Goal: Contribute content: Contribute content

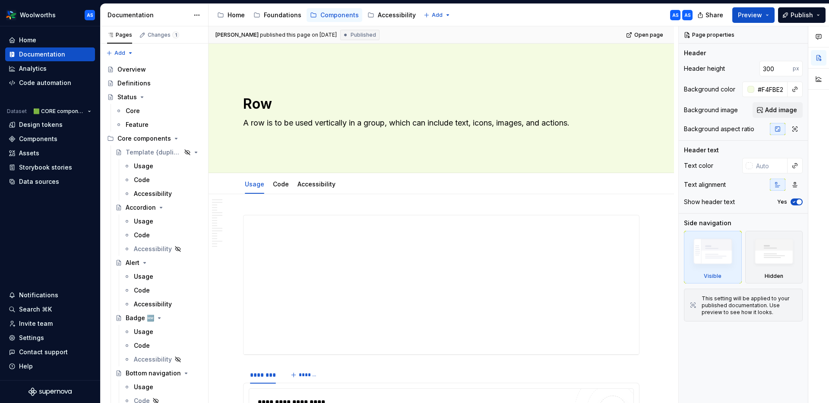
type textarea "*"
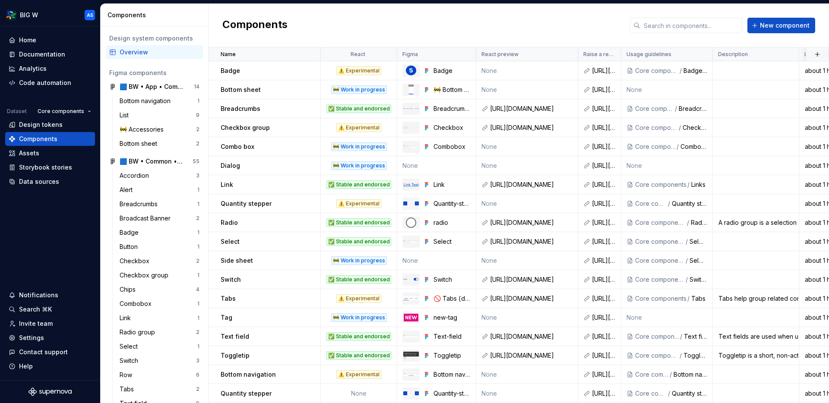
scroll to position [228, 0]
click at [51, 54] on div "Documentation" at bounding box center [42, 54] width 46 height 9
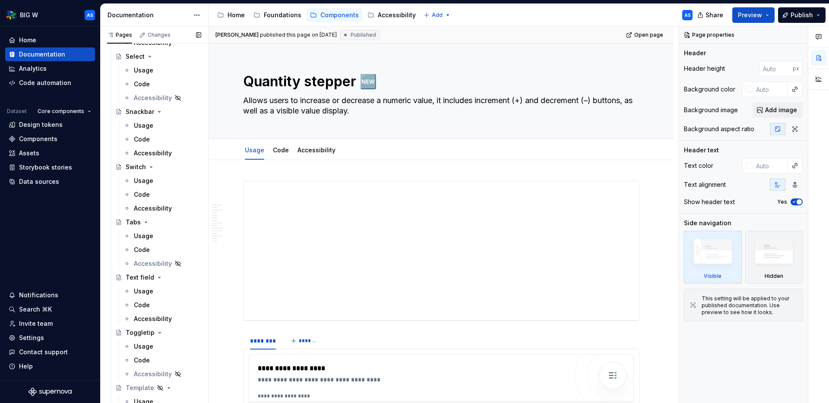
scroll to position [928, 0]
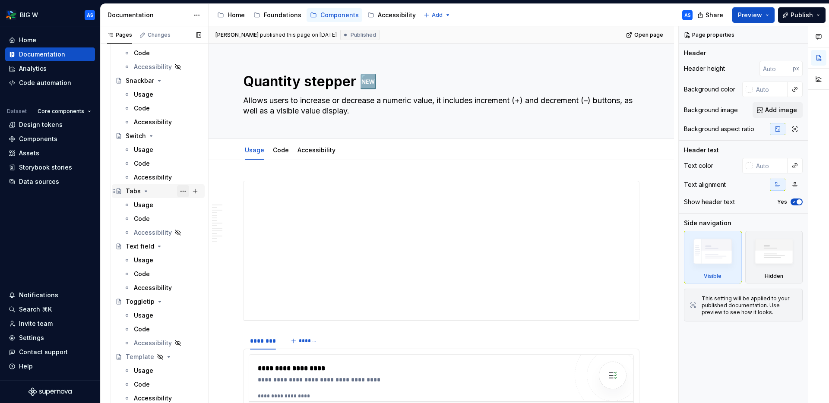
click at [184, 191] on button "Page tree" at bounding box center [183, 191] width 12 height 12
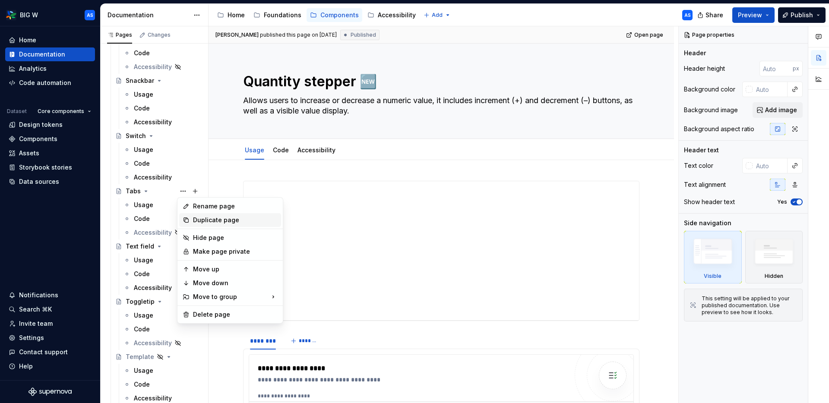
click at [225, 219] on div "Duplicate page" at bounding box center [235, 220] width 85 height 9
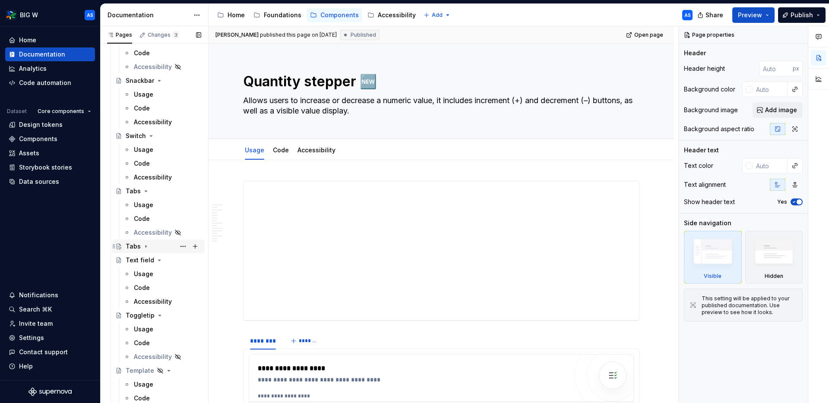
click at [146, 247] on icon "Page tree" at bounding box center [146, 246] width 7 height 7
click at [182, 248] on button "Page tree" at bounding box center [183, 247] width 12 height 12
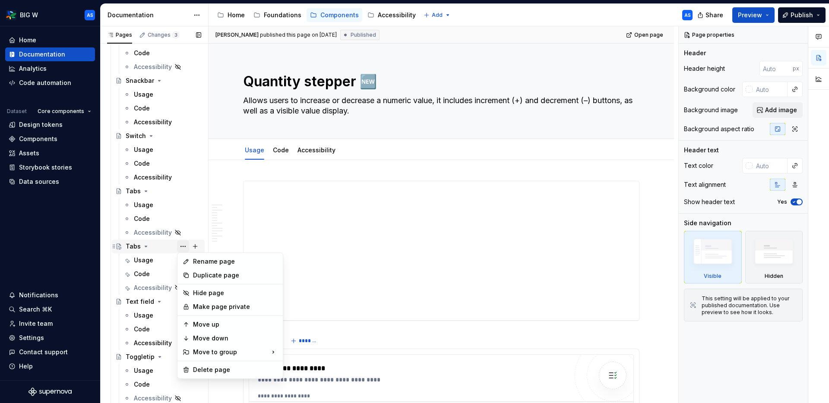
type textarea "*"
click at [208, 262] on div "Rename page" at bounding box center [235, 261] width 85 height 9
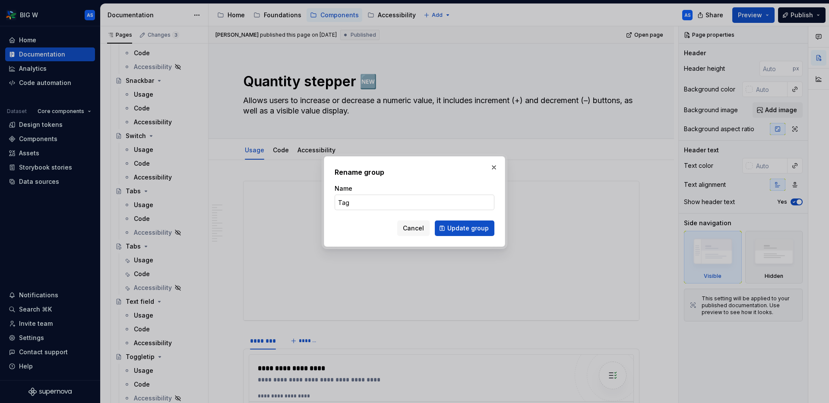
type input "Tags"
click button "Update group" at bounding box center [465, 229] width 60 height 16
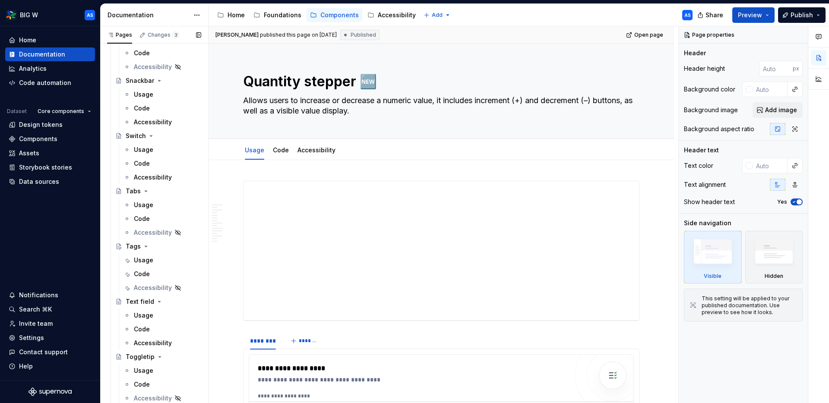
click at [0, 0] on button "Page tree" at bounding box center [0, 0] width 0 height 0
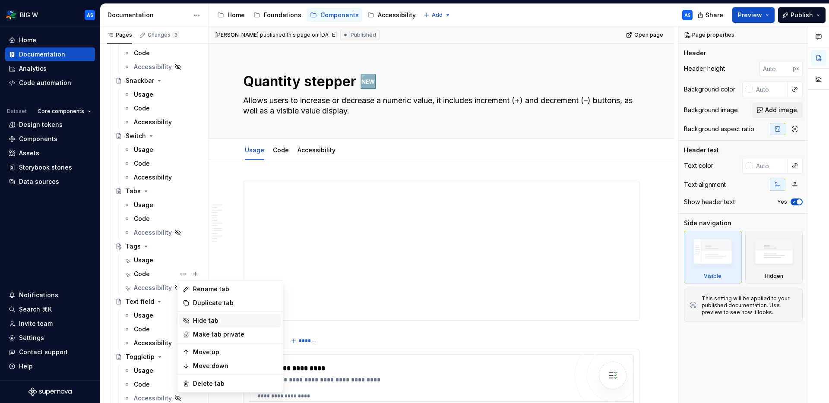
click at [210, 323] on div "Hide tab" at bounding box center [235, 321] width 85 height 9
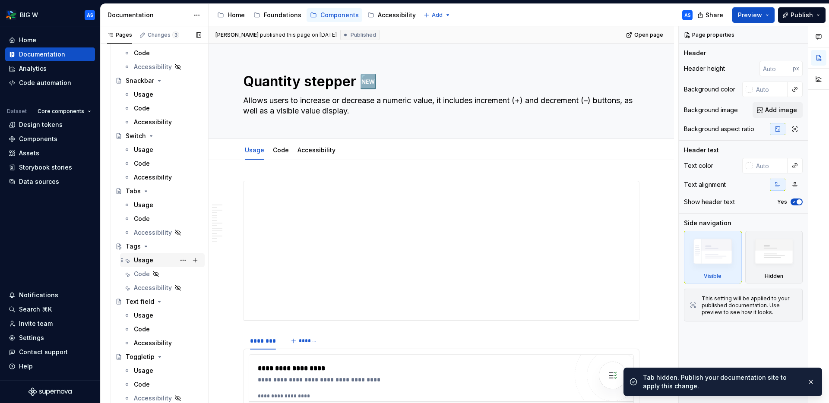
click at [159, 259] on div "Usage" at bounding box center [167, 260] width 67 height 12
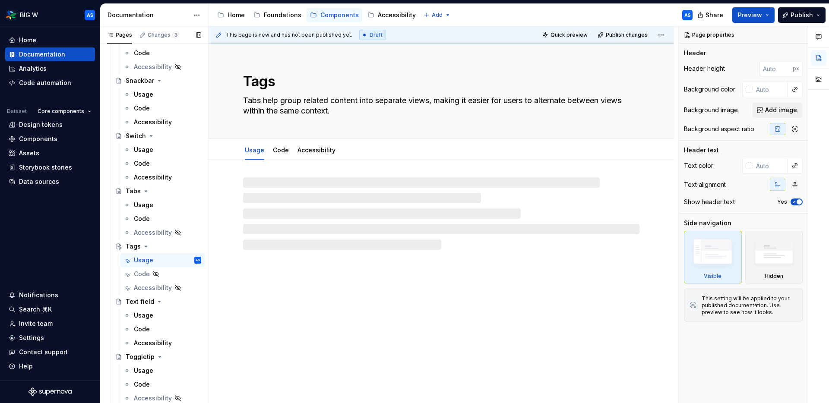
click at [0, 0] on button "Page tree" at bounding box center [0, 0] width 0 height 0
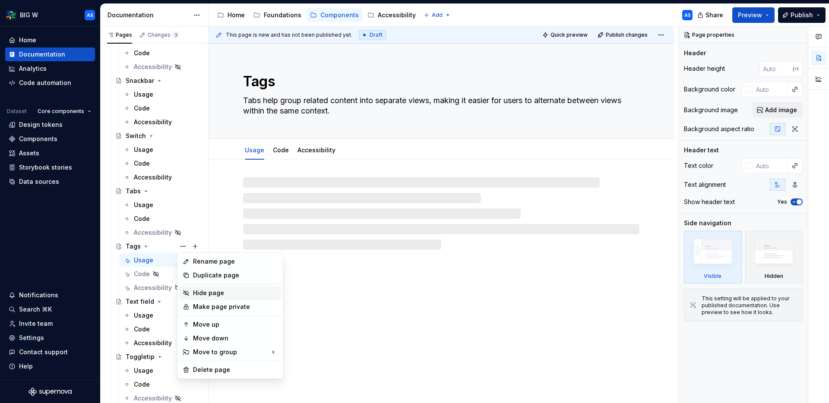
click at [230, 292] on div "Hide page" at bounding box center [235, 293] width 85 height 9
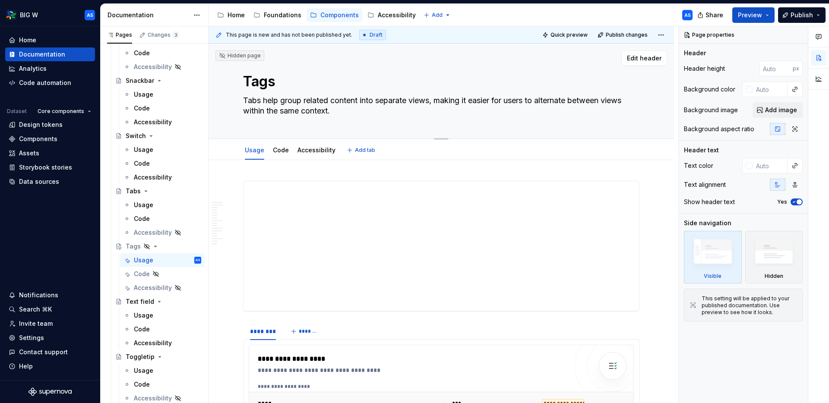
click at [345, 103] on textarea "Tabs help group related content into separate views, making it easier for users…" at bounding box center [439, 106] width 396 height 24
paste textarea "[URL][DOMAIN_NAME]"
type textarea "*"
type textarea "[URL][DOMAIN_NAME]"
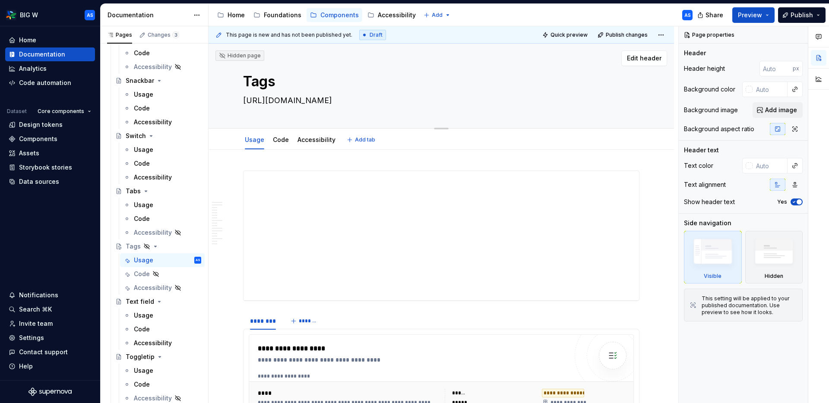
type textarea "*"
type textarea "Tabs help group related content into separate views, making it easier for users…"
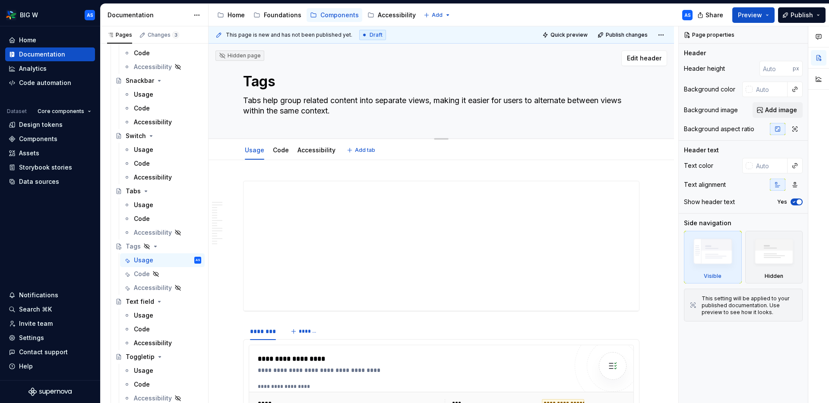
click at [479, 101] on textarea "Tabs help group related content into separate views, making it easier for users…" at bounding box center [439, 106] width 396 height 24
paste textarea "he Tag component is a compact UI element used to label, categorize, or filter i…"
type textarea "*"
type textarea "The Tag component is a compact UI element used to label, categorize, or filter …"
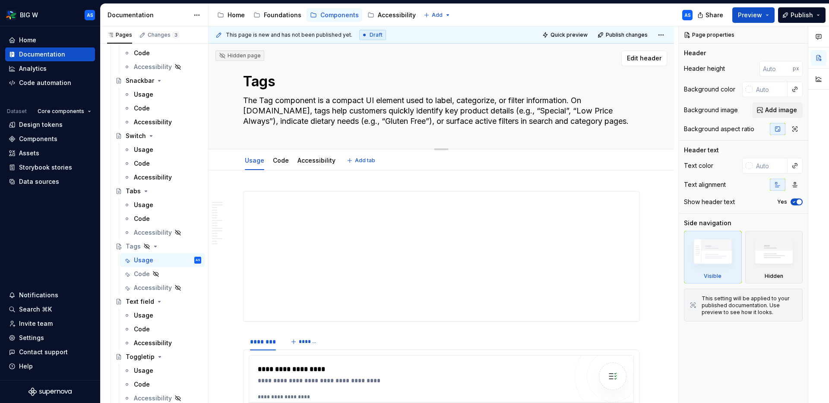
drag, startPoint x: 414, startPoint y: 101, endPoint x: 232, endPoint y: 103, distance: 181.8
click at [232, 103] on div "Hidden page Tags The Tag component is a compact UI element used to label, categ…" at bounding box center [442, 97] width 466 height 106
type textarea "*"
type textarea "Used to label, categorize, or filter information. On [DOMAIN_NAME], tags help c…"
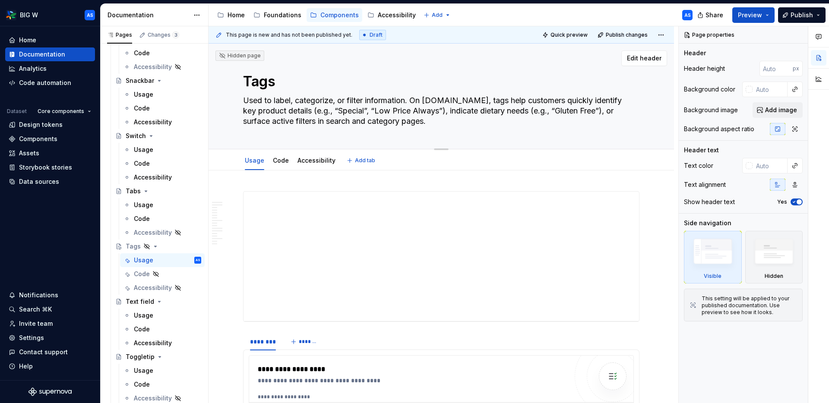
click at [326, 102] on textarea "Used to label, categorize, or filter information. On [DOMAIN_NAME], tags help c…" at bounding box center [439, 111] width 396 height 35
type textarea "*"
type textarea "Used to label, categorie, or filter information. On [DOMAIN_NAME], tags help cu…"
type textarea "*"
type textarea "Used to label, categorise, or filter information. On [DOMAIN_NAME], tags help c…"
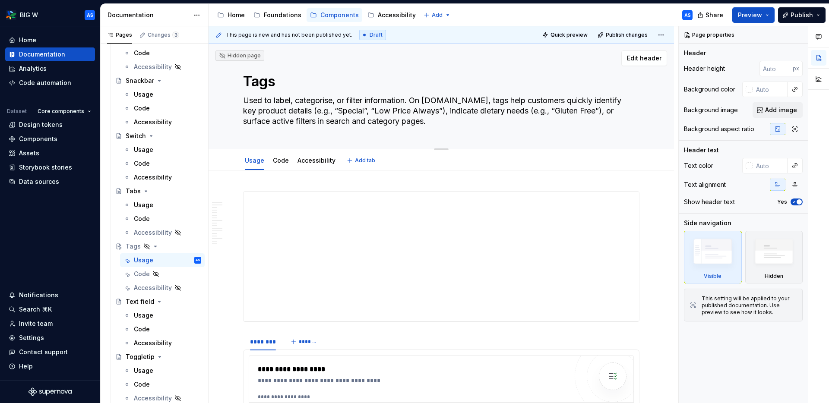
drag, startPoint x: 505, startPoint y: 100, endPoint x: 414, endPoint y: 103, distance: 91.2
click at [414, 103] on textarea "Used to label, categorise, or filter information. On [DOMAIN_NAME], tags help c…" at bounding box center [439, 111] width 396 height 35
type textarea "*"
type textarea "Used to label, categorise, or filter information. Tags help customers quickly i…"
click at [361, 111] on textarea "Used to label, categorise, or filter information. Tags help customers quickly i…" at bounding box center [439, 111] width 396 height 35
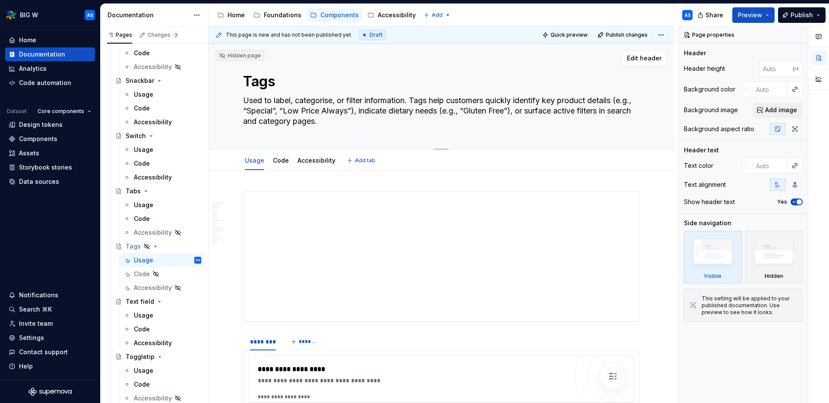
click at [361, 111] on textarea "Used to label, categorise, or filter information. Tags help customers quickly i…" at bounding box center [439, 111] width 396 height 35
type textarea "*"
type textarea "Used to label, categorise, or filter information. Tags help customers quickly i…"
click at [332, 124] on textarea "Used to label, categorise, or filter information. Tags help customers quickly i…" at bounding box center [439, 111] width 396 height 35
type textarea "*"
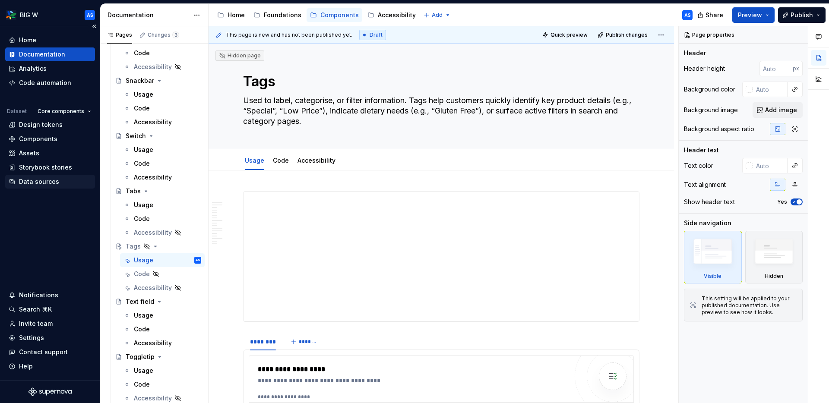
type textarea "Used to label, categorise, or filter information. Tags help customers quickly i…"
click at [310, 107] on textarea "Used to label, categorise, or filter information. Tags help customers quickly i…" at bounding box center [439, 111] width 396 height 35
paste textarea "Tags are used to label, categorise, or filter information, helping customers on…"
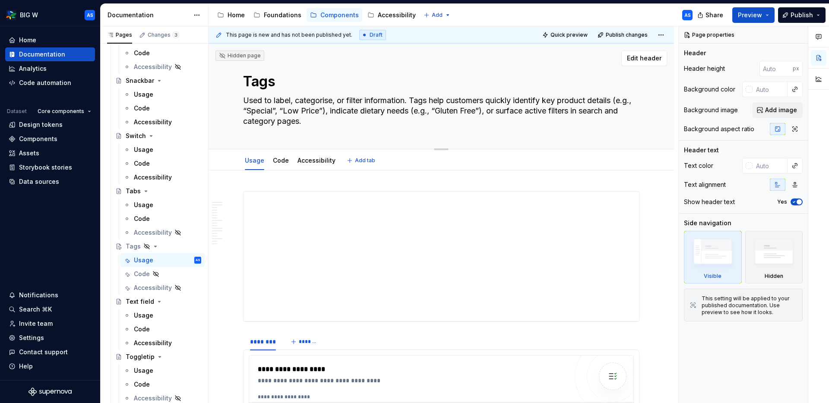
type textarea "*"
type textarea "Tags are used to label, categorise, or filter information, helping customers on…"
click at [556, 102] on textarea "Tags are used to label, categorise, or filter information, helping customers on…" at bounding box center [439, 111] width 396 height 35
type textarea "*"
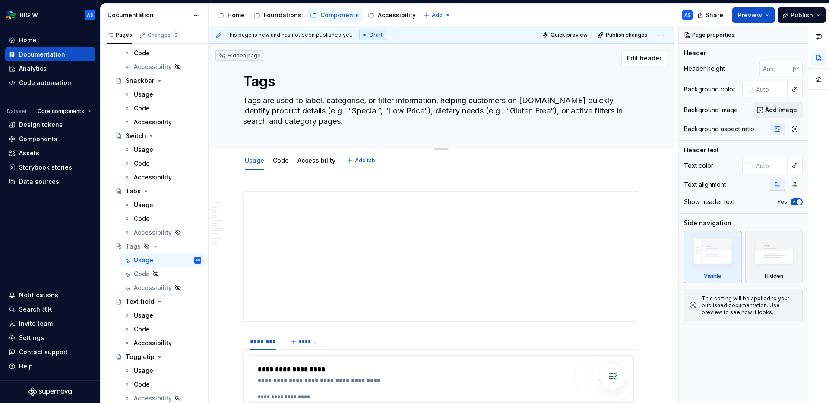
type textarea "Tags are used to label, categorise, or filter information, helping customers [D…"
type textarea "*"
type textarea "Tags are used to label, categorise, or filter information, helping customers [D…"
type textarea "*"
type textarea "Tags are used to label, categorise, or filter information, helping customers o.…"
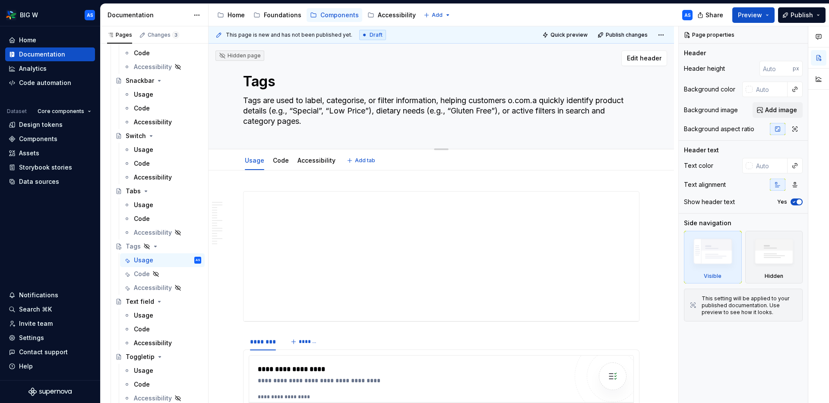
type textarea "*"
type textarea "Tags are used to label, categorise, or filter information, helping customers [D…"
type textarea "*"
type textarea "Tags are used to label, categorise, or filter information, helping customers [D…"
type textarea "*"
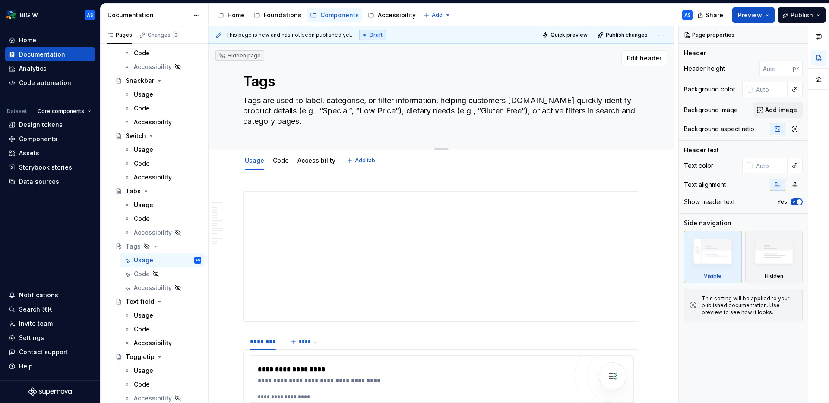
type textarea "Tags are used to label, categorise, or filter information, helping customers [D…"
type textarea "*"
type textarea "Tags are used to label, categorise, or filter information, helping customers o.…"
type textarea "*"
type textarea "Tags are used to label, categorise, or filter information, helping customers o …"
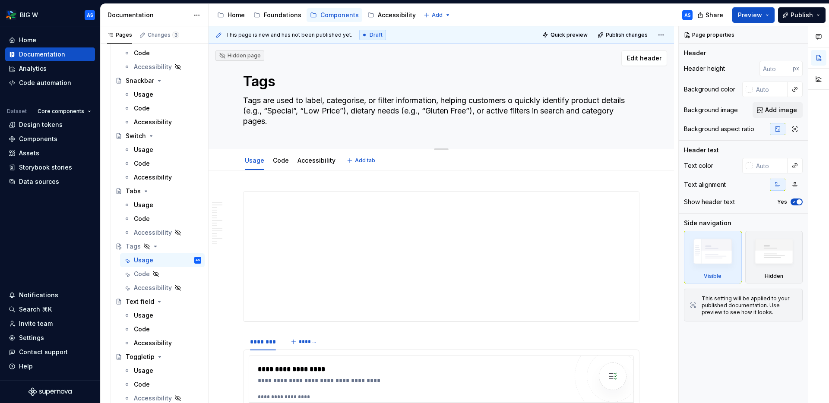
type textarea "*"
type textarea "Tags are used to label, categorise, or filter information, helping customers qu…"
type textarea "*"
type textarea "Tags are used to label, categorise, or filter information, helping customers qu…"
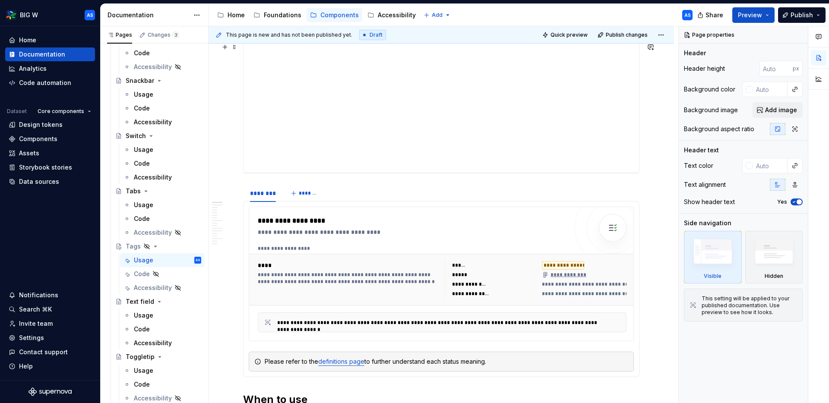
type textarea "*"
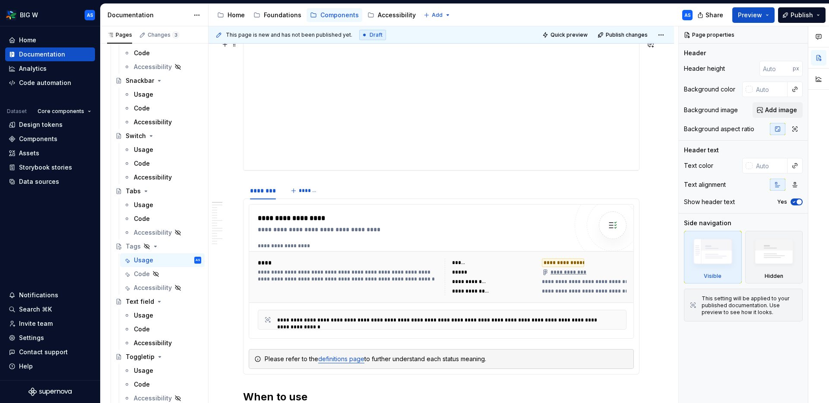
type textarea "Tags are used to label, categorise, or filter information, helping customers qu…"
click at [448, 257] on div "**********" at bounding box center [442, 277] width 376 height 44
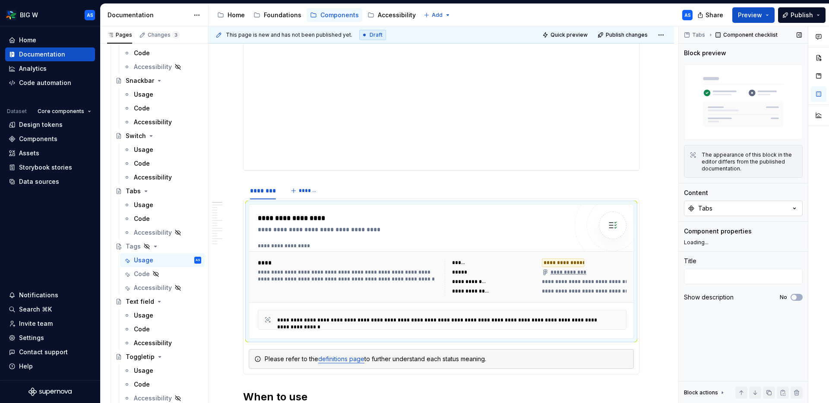
click at [659, 202] on button "Tabs" at bounding box center [743, 209] width 119 height 16
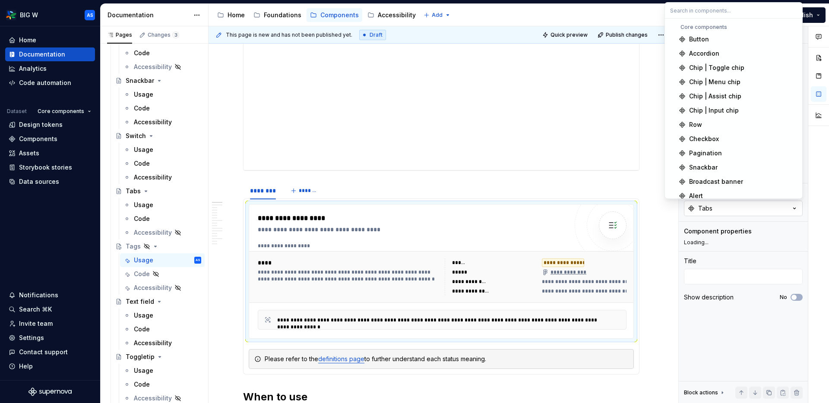
type textarea "*"
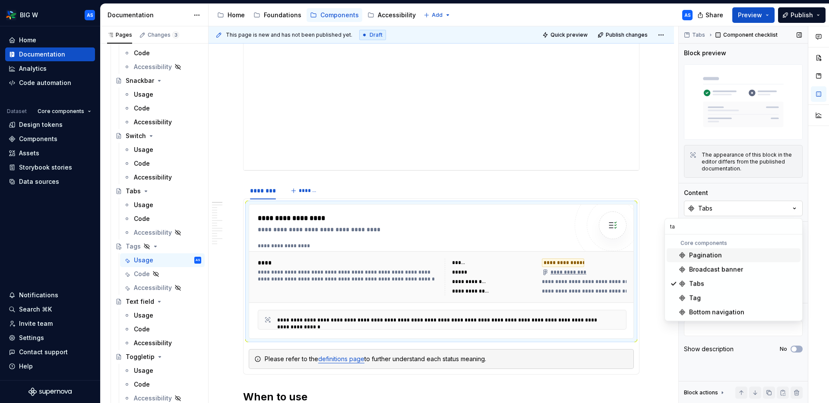
scroll to position [0, 0]
type input "tags"
click at [659, 250] on span "Tag" at bounding box center [734, 256] width 134 height 14
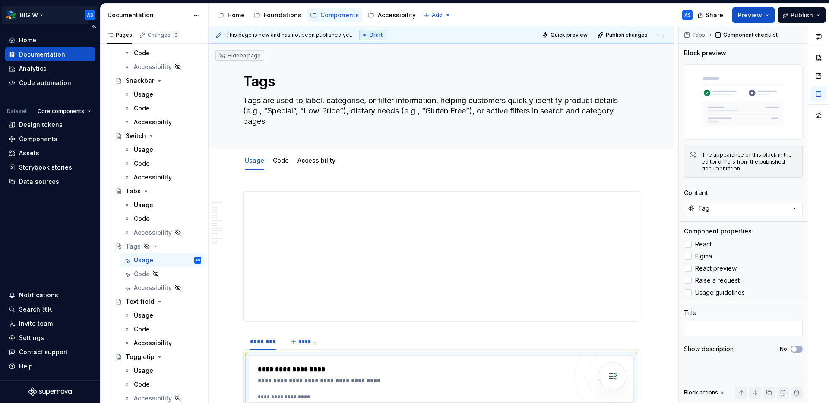
click at [39, 11] on html "BIG W AS Home Documentation Analytics Code automation Dataset Core components D…" at bounding box center [414, 201] width 829 height 403
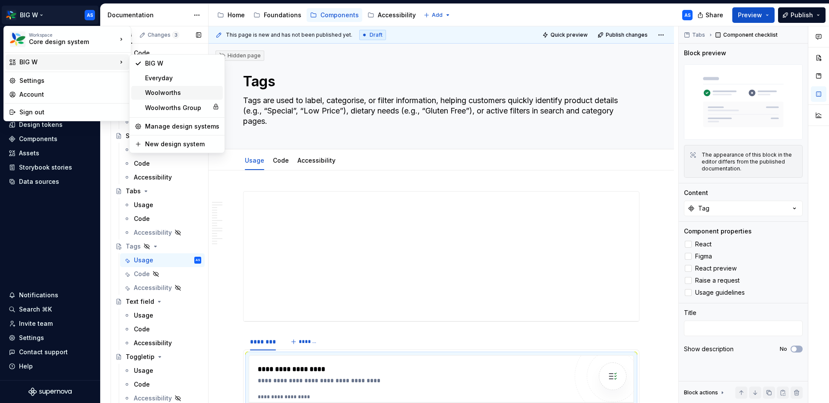
click at [170, 93] on div "Woolworths" at bounding box center [182, 93] width 74 height 9
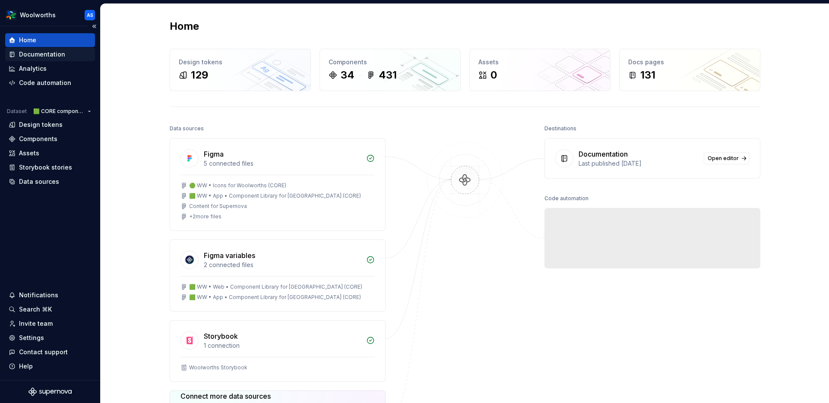
click at [55, 55] on div "Documentation" at bounding box center [42, 54] width 46 height 9
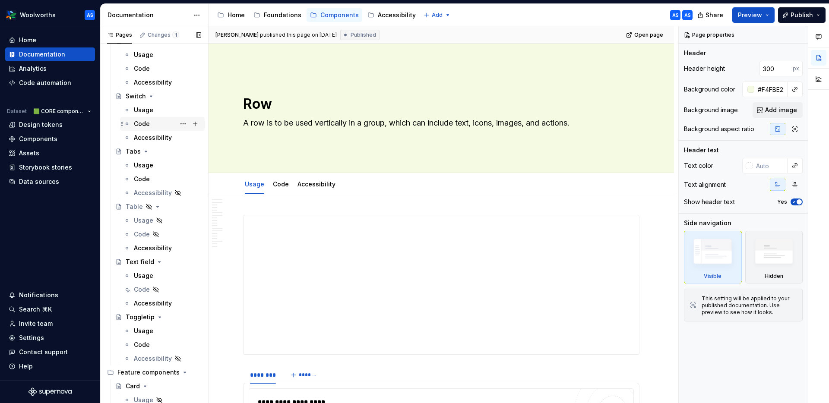
scroll to position [1160, 0]
click at [185, 151] on button "Page tree" at bounding box center [183, 153] width 12 height 12
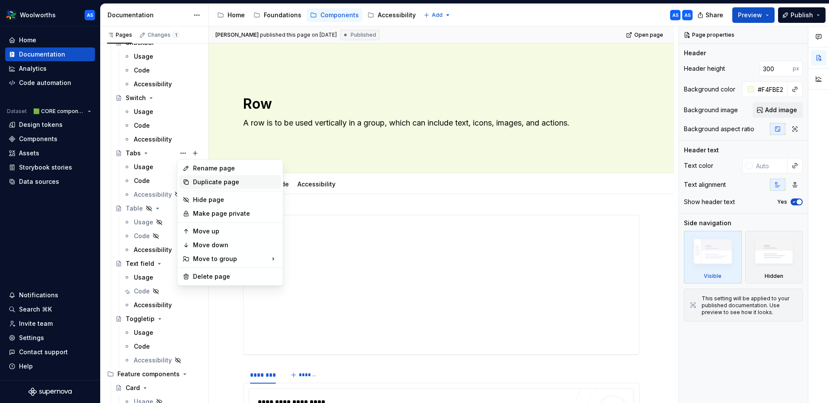
click at [214, 185] on div "Duplicate page" at bounding box center [235, 182] width 85 height 9
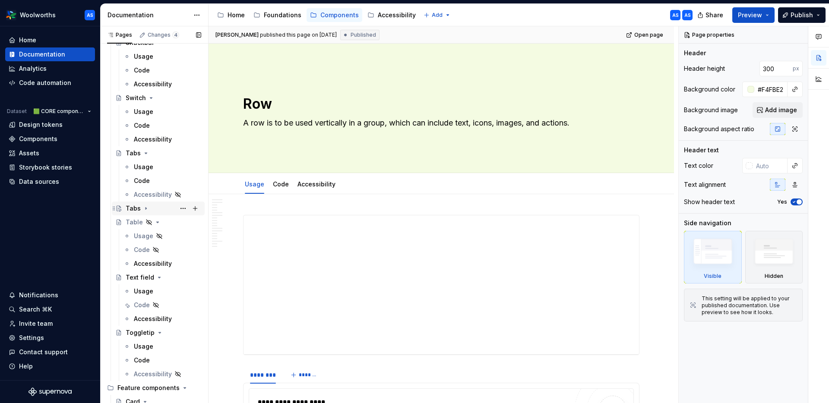
click at [158, 208] on div "Tabs" at bounding box center [164, 209] width 76 height 12
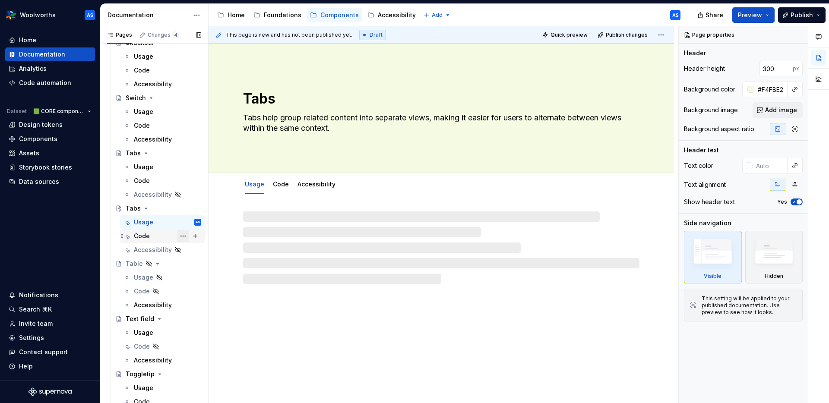
click at [183, 237] on button "Page tree" at bounding box center [183, 236] width 12 height 12
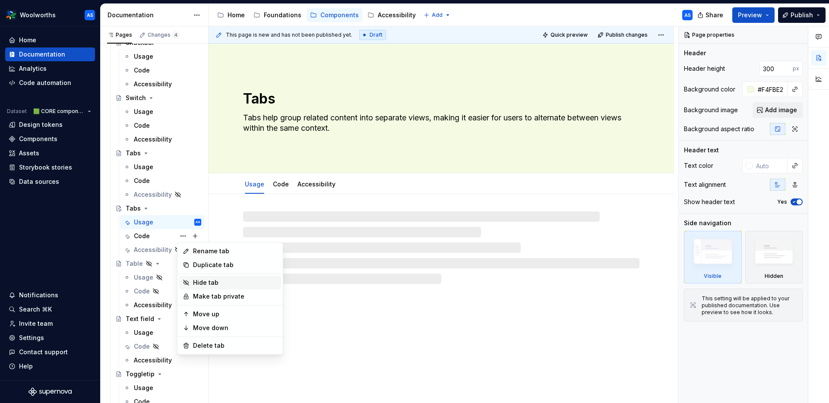
click at [213, 279] on div "Hide tab" at bounding box center [235, 283] width 85 height 9
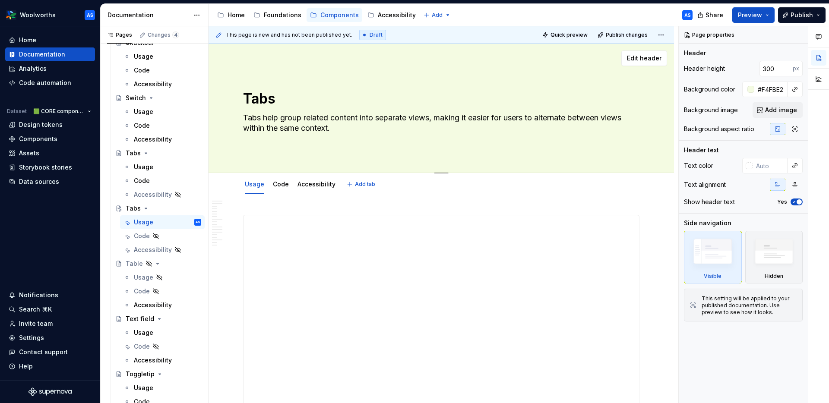
click at [302, 123] on textarea "Tabs help group related content into separate views, making it easier for users…" at bounding box center [439, 123] width 396 height 24
paste textarea "gs are used to label, categorise, or filter information, helping customers on […"
type textarea "*"
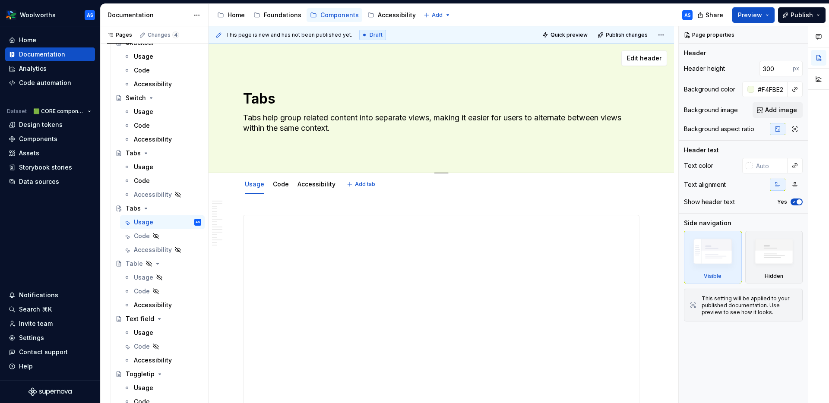
type textarea "Tags are used to label, categorise, or filter information, helping customers on…"
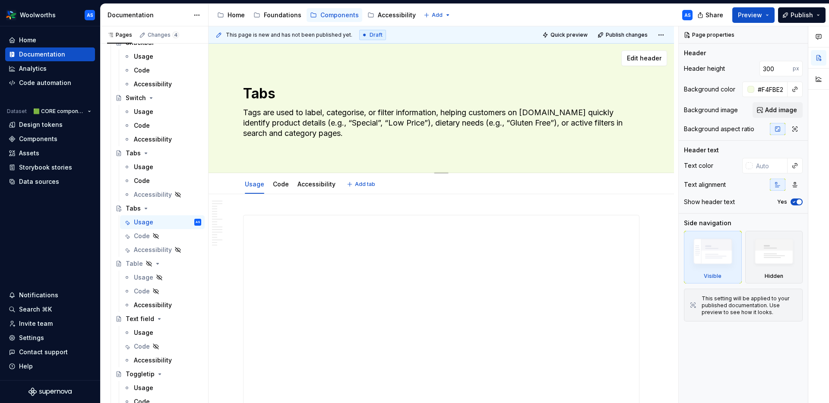
type textarea "*"
type textarea "Tags are used to label, categorise, or filter information, helping customers on…"
click at [272, 102] on textarea "Tabs" at bounding box center [439, 93] width 396 height 21
type textarea "*"
type textarea "t"
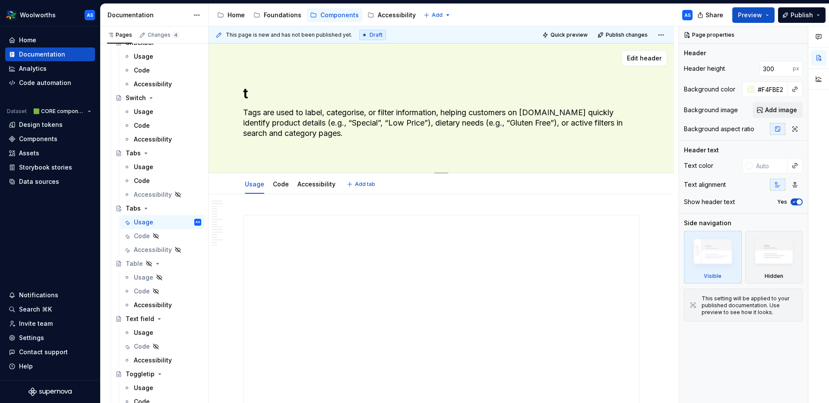
type textarea "*"
type textarea "ta"
type textarea "*"
type textarea "tag"
type textarea "*"
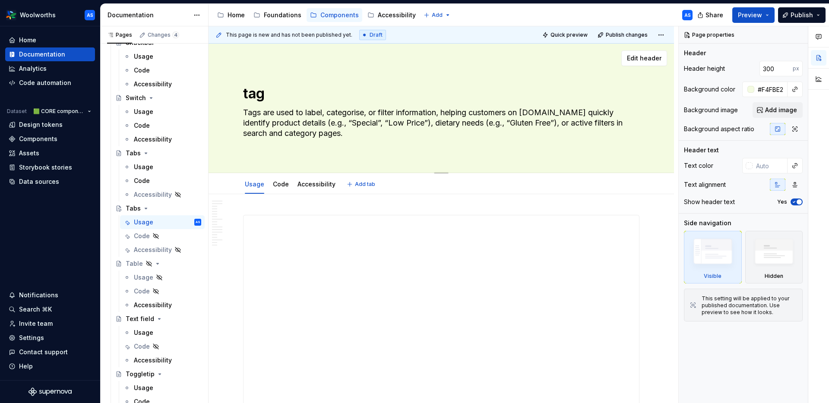
type textarea "tags"
type textarea "*"
type textarea "tags"
click at [248, 96] on textarea "tags" at bounding box center [439, 93] width 396 height 21
type textarea "*"
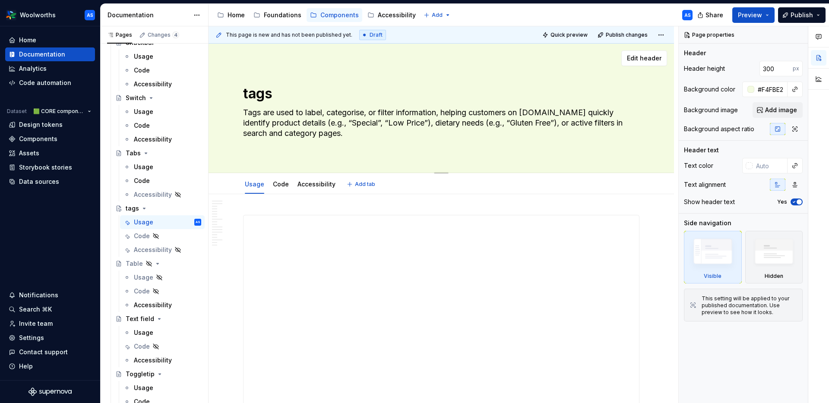
type textarea "Tags"
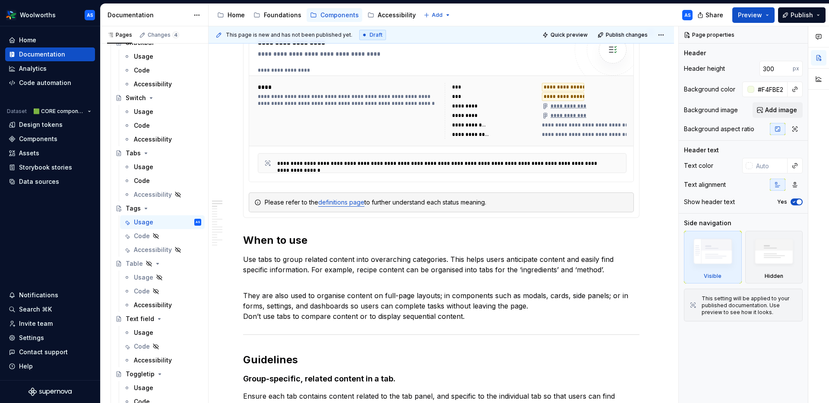
scroll to position [456, 0]
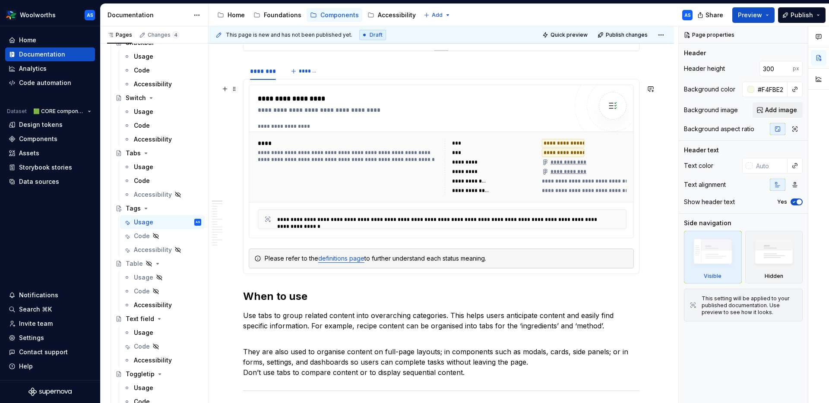
type textarea "*"
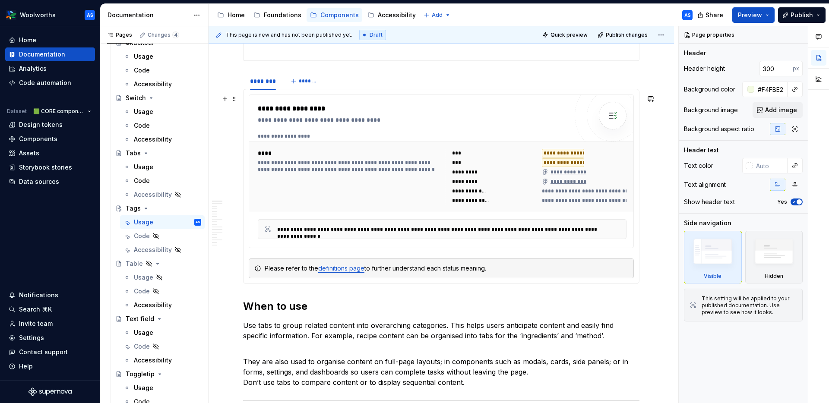
type textarea "Tags"
click at [361, 157] on div "****" at bounding box center [350, 153] width 184 height 9
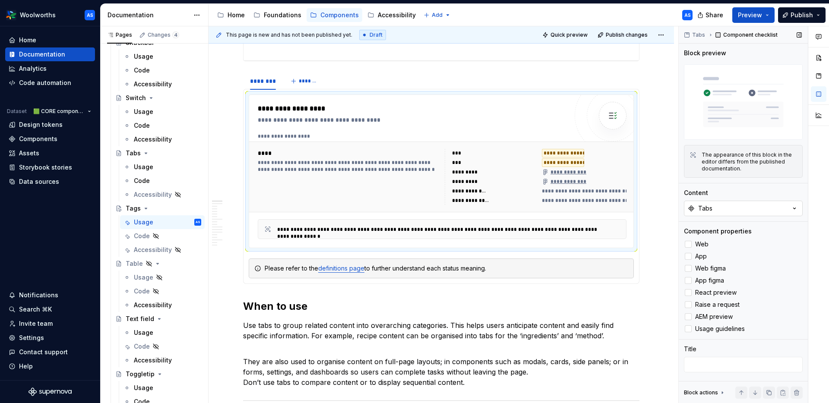
click at [659, 206] on button "Tabs" at bounding box center [743, 209] width 119 height 16
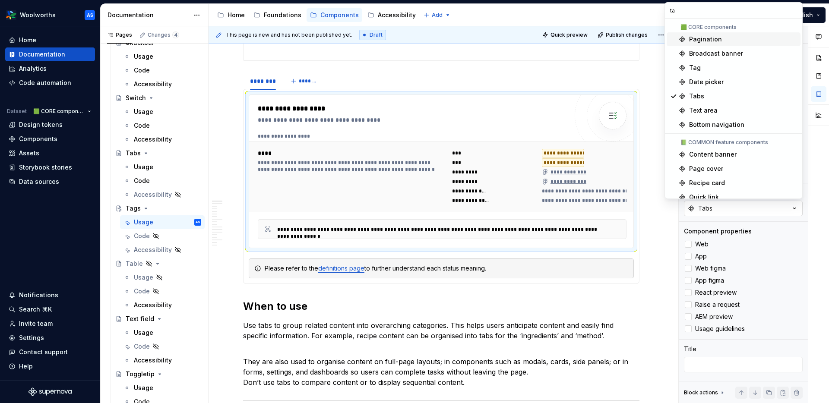
scroll to position [65, 0]
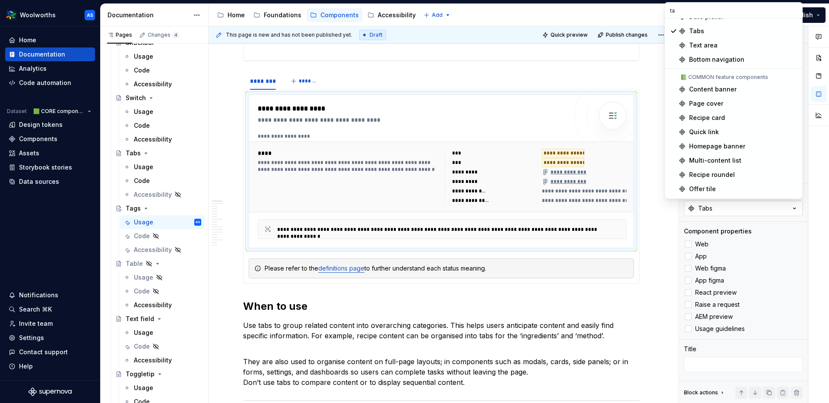
type input "tag"
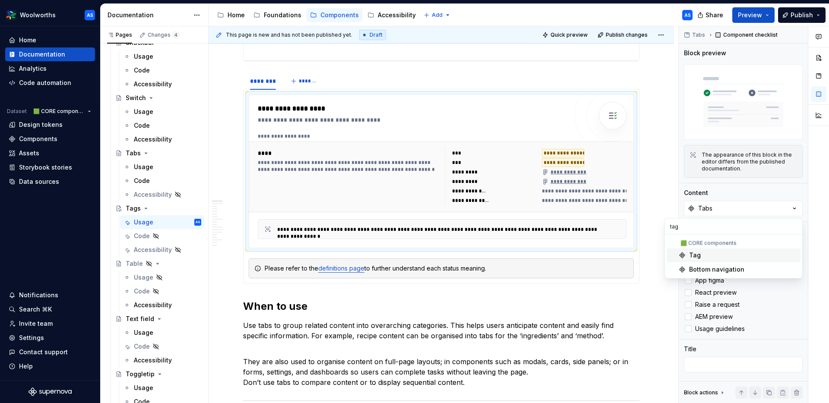
click at [659, 249] on span "Tag" at bounding box center [734, 256] width 134 height 14
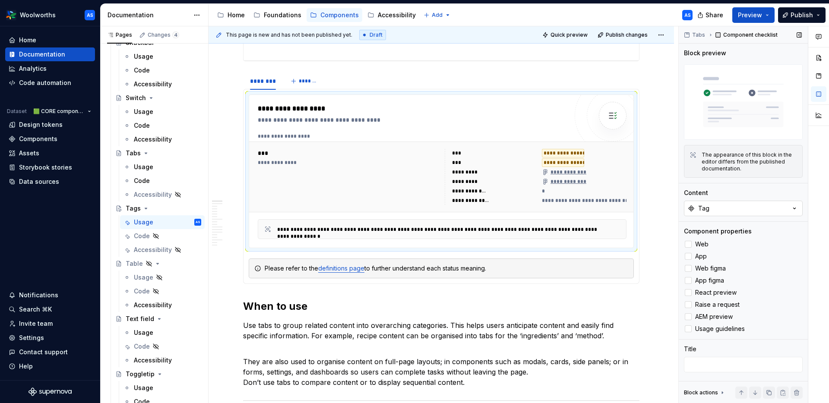
click at [659, 206] on button "Tag" at bounding box center [743, 209] width 119 height 16
click at [659, 219] on div "Tabs Component checklist Block preview The appearance of this block in the edit…" at bounding box center [743, 214] width 129 height 377
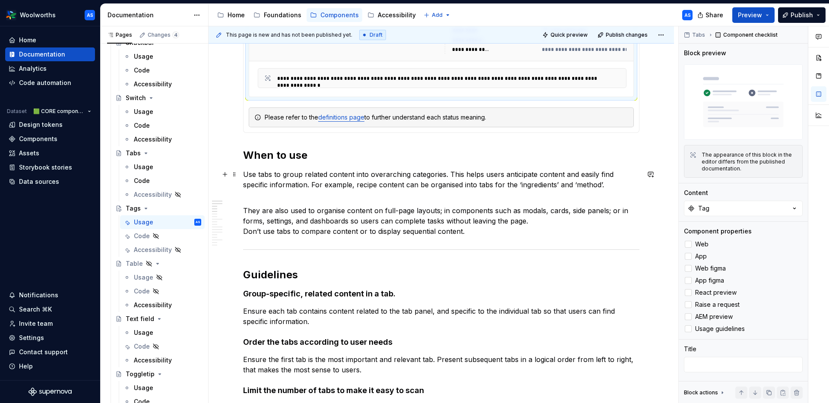
scroll to position [537, 0]
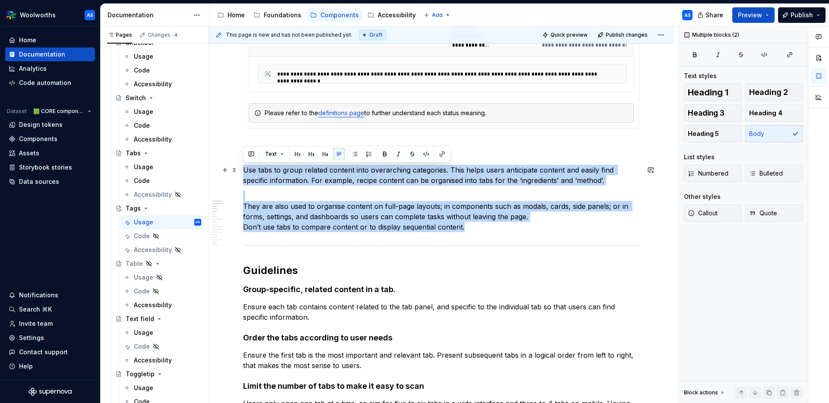
drag, startPoint x: 430, startPoint y: 213, endPoint x: 241, endPoint y: 171, distance: 192.9
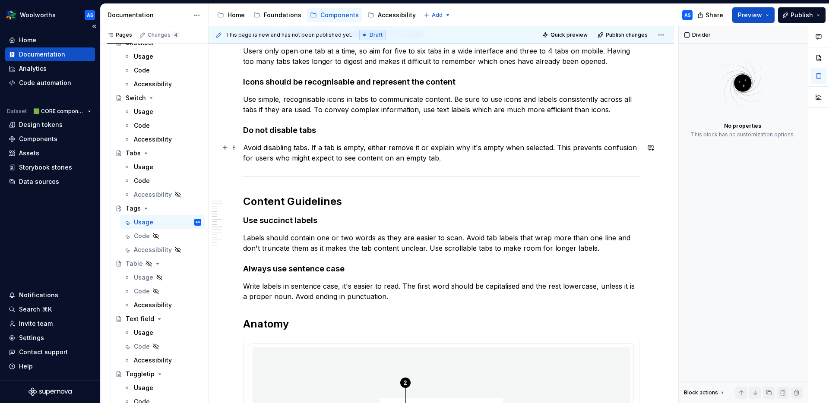
scroll to position [856, 0]
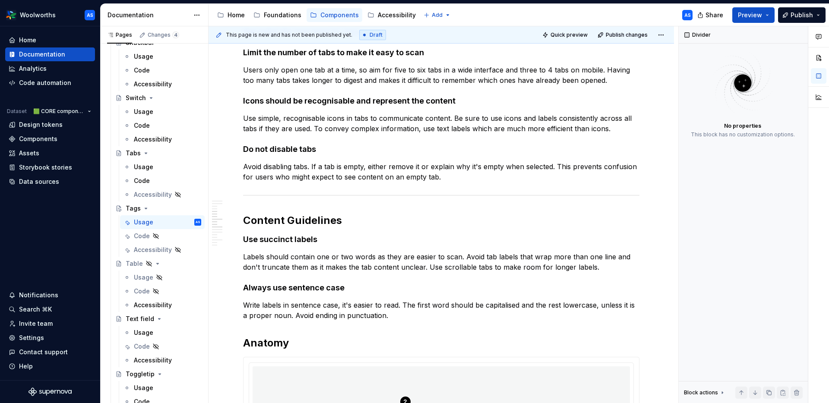
click at [487, 254] on p "Labels should contain one or two words as they are easier to scan. Avoid tab la…" at bounding box center [441, 262] width 396 height 21
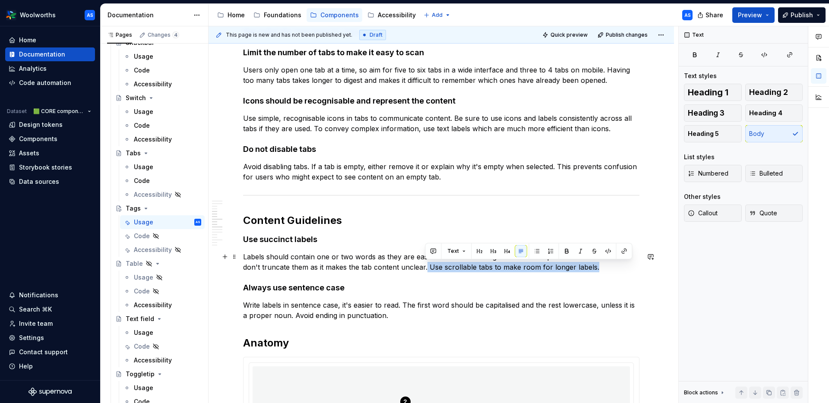
drag, startPoint x: 537, startPoint y: 265, endPoint x: 425, endPoint y: 264, distance: 111.4
click at [425, 264] on p "Labels should contain one or two words as they are easier to scan. Avoid tag la…" at bounding box center [441, 262] width 396 height 21
click at [462, 257] on p "Labels should contain one or two words as they are easier to scan. Avoid tag la…" at bounding box center [441, 262] width 396 height 21
click at [463, 257] on p "Labels should contain one or two words as they are easier to scan. (e.g., “Spec…" at bounding box center [441, 262] width 396 height 21
click at [273, 266] on p "Labels should contain one or two words as they are easier to scan (e.g., “Speci…" at bounding box center [441, 262] width 396 height 21
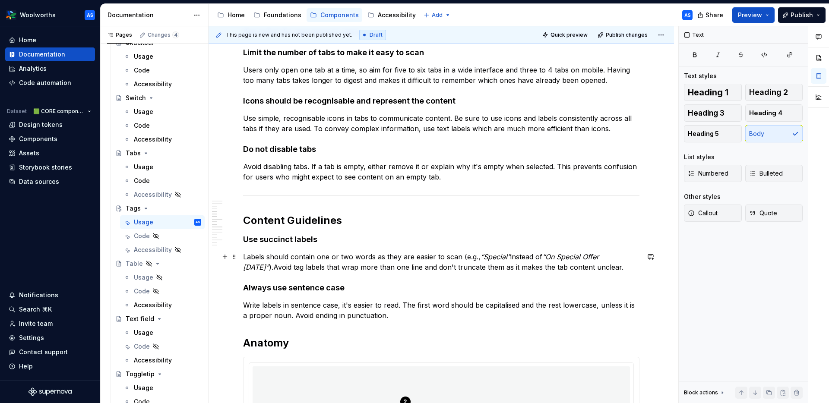
click at [270, 267] on p "Labels should contain one or two words as they are easier to scan (e.g., “Speci…" at bounding box center [441, 262] width 396 height 21
click at [612, 269] on p "Labels should contain one or two words as they are easier to scan (e.g., “Speci…" at bounding box center [441, 262] width 396 height 21
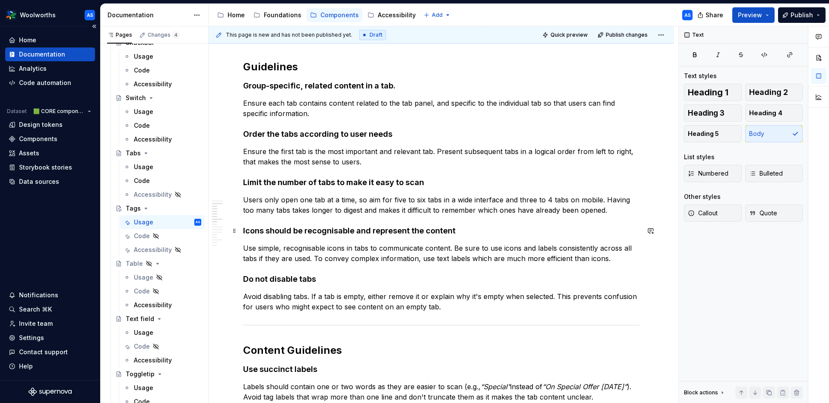
scroll to position [712, 0]
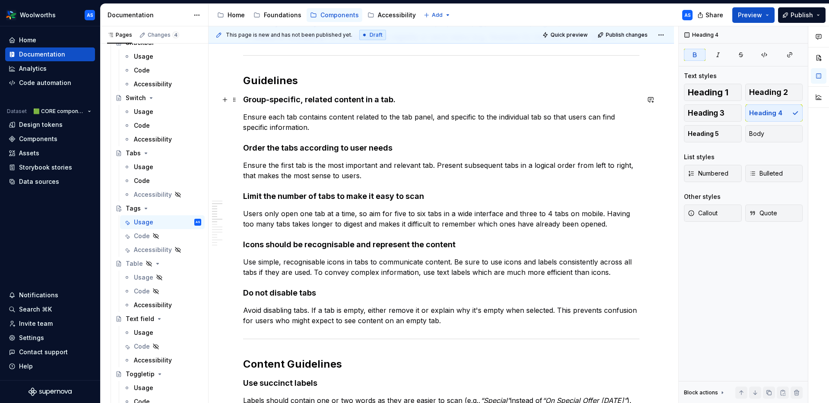
click at [379, 101] on strong "Group-specific, related content in a tab." at bounding box center [319, 99] width 152 height 9
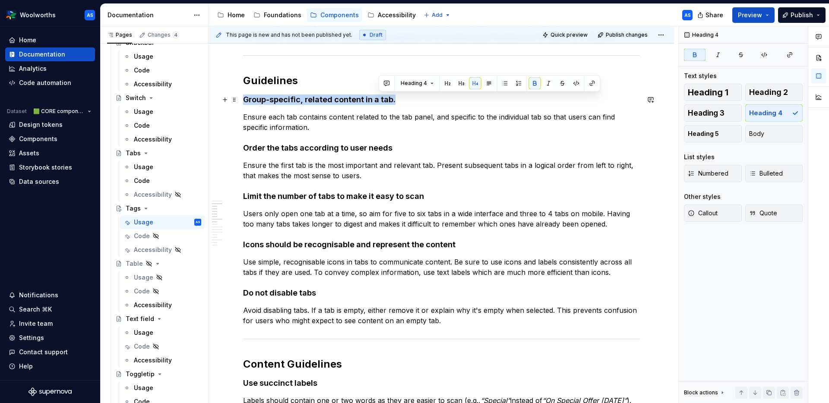
click at [379, 101] on strong "Group-specific, related content in a tab." at bounding box center [319, 99] width 152 height 9
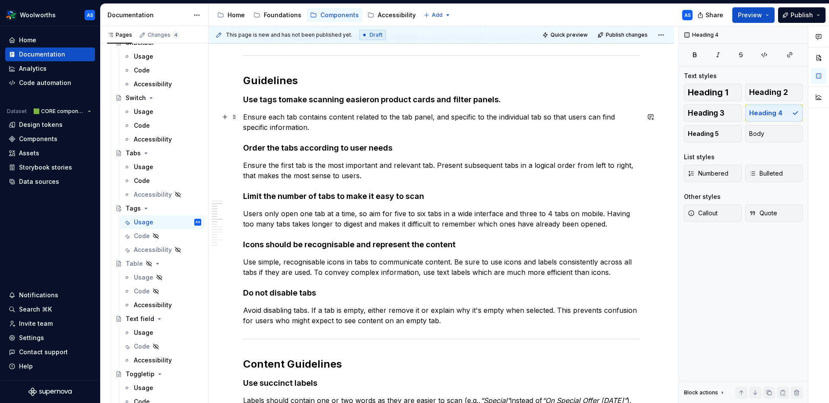
click at [270, 119] on p "Ensure each tab contains content related to the tab panel, and specific to the …" at bounding box center [441, 122] width 396 height 21
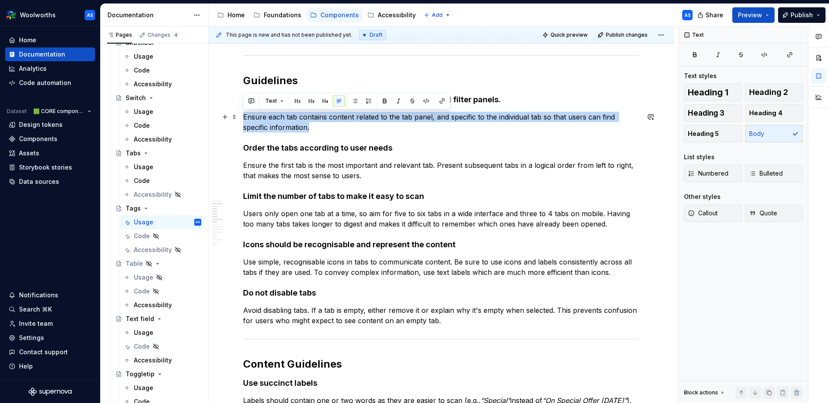
click at [270, 119] on p "Ensure each tab contains content related to the tab panel, and specific to the …" at bounding box center [441, 122] width 396 height 21
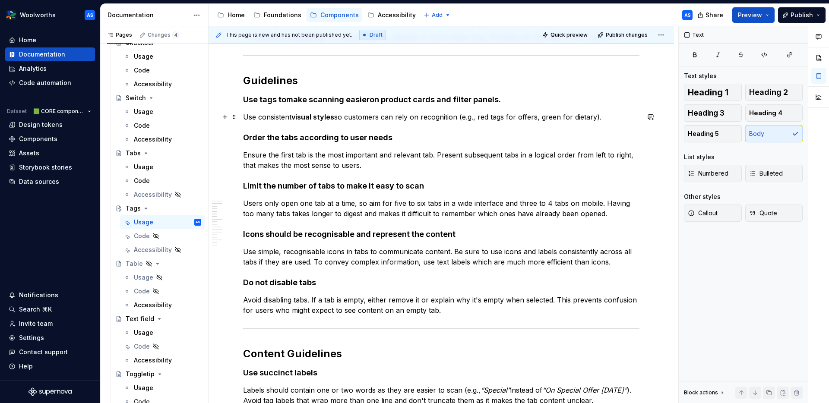
click at [244, 116] on p "Use consistent visual styles so customers can rely on recognition (e.g., red ta…" at bounding box center [441, 117] width 396 height 10
click at [600, 118] on p "Use consistent visual styles so customers can rely on recognition (e.g., red ta…" at bounding box center [441, 117] width 396 height 10
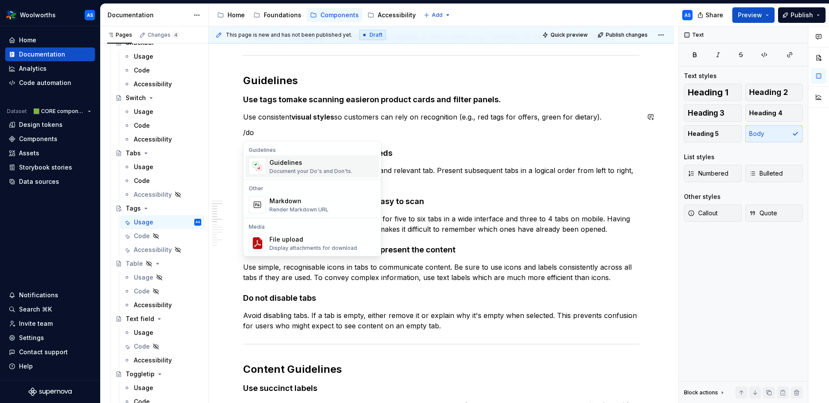
click at [335, 166] on div "Guidelines" at bounding box center [310, 162] width 83 height 9
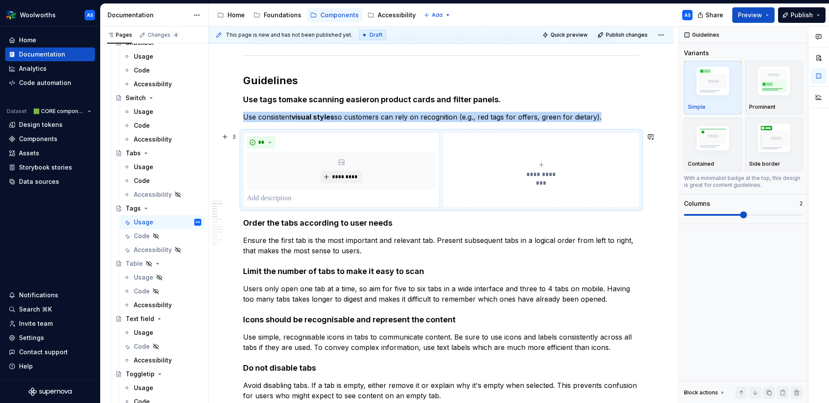
click at [538, 191] on button "**********" at bounding box center [541, 170] width 196 height 75
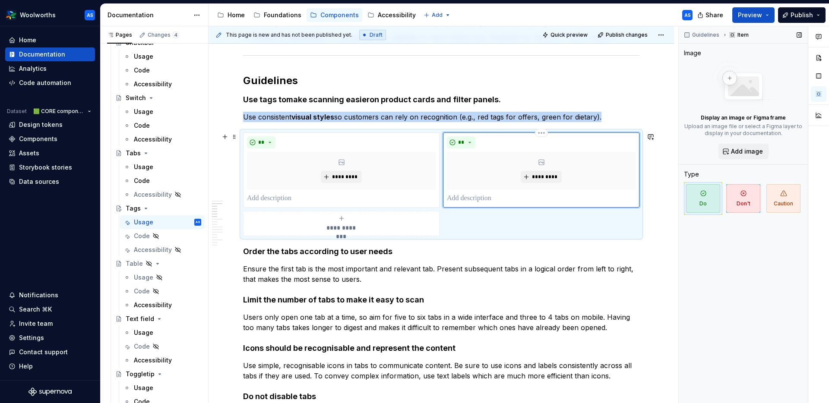
type textarea "*"
click at [659, 194] on span "Don't" at bounding box center [743, 198] width 34 height 29
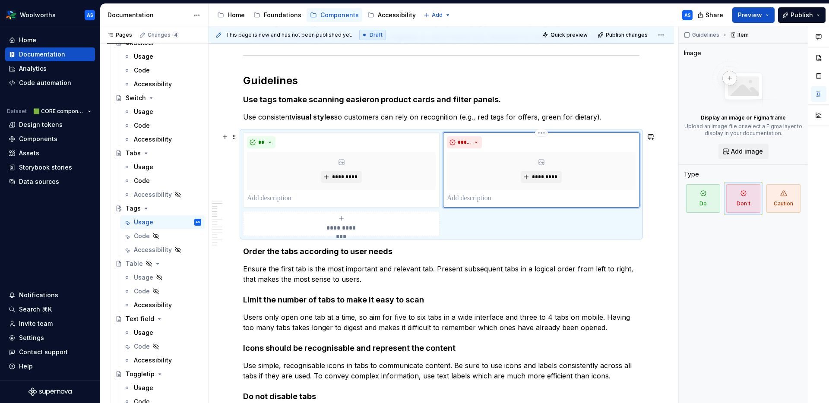
click at [487, 199] on p at bounding box center [541, 198] width 189 height 10
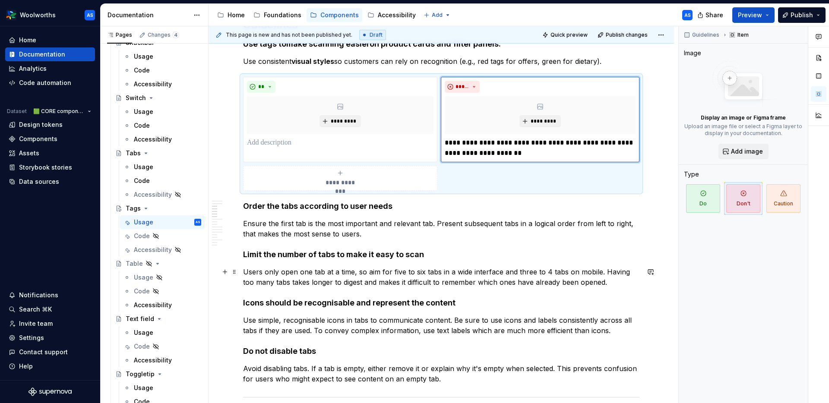
scroll to position [779, 0]
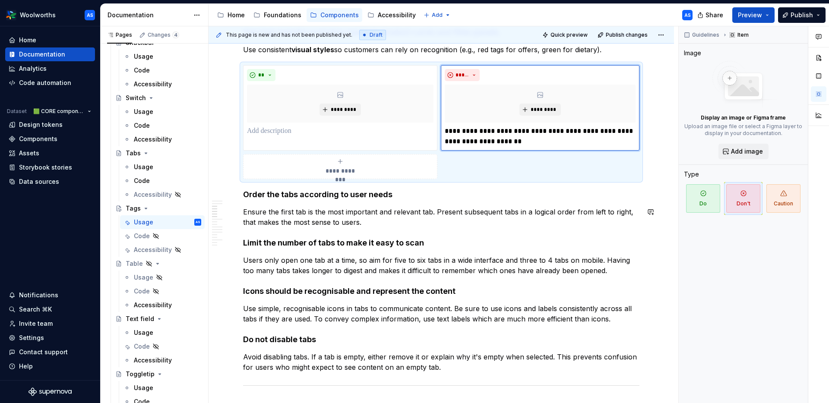
click at [366, 198] on strong "Order the tabs according to user needs" at bounding box center [317, 194] width 149 height 9
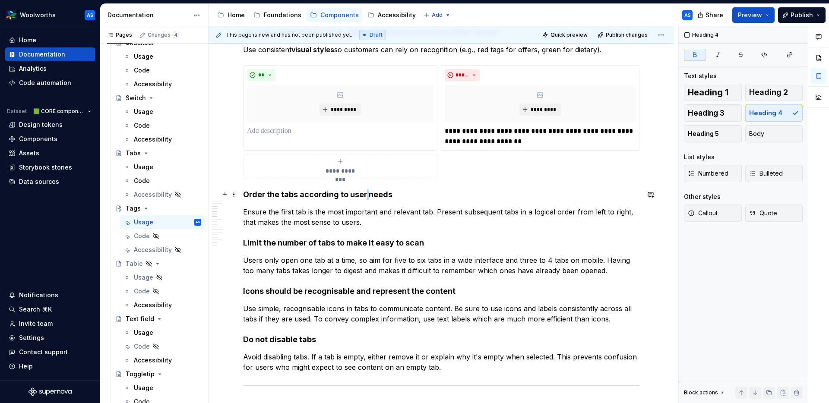
click at [366, 198] on strong "Order the tabs according to user needs" at bounding box center [317, 194] width 149 height 9
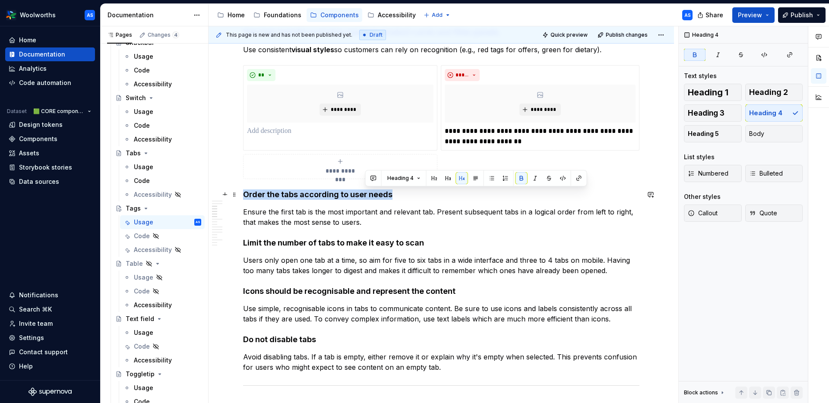
click at [366, 198] on strong "Order the tabs according to user needs" at bounding box center [317, 194] width 149 height 9
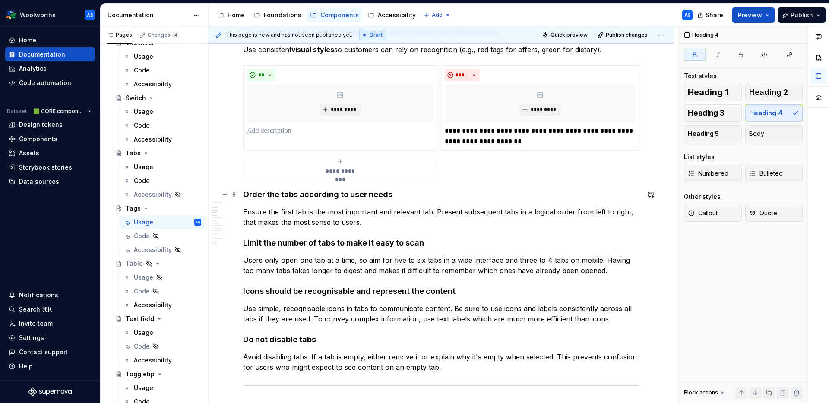
click at [268, 195] on strong "Order the tabs according to user needs" at bounding box center [317, 194] width 149 height 9
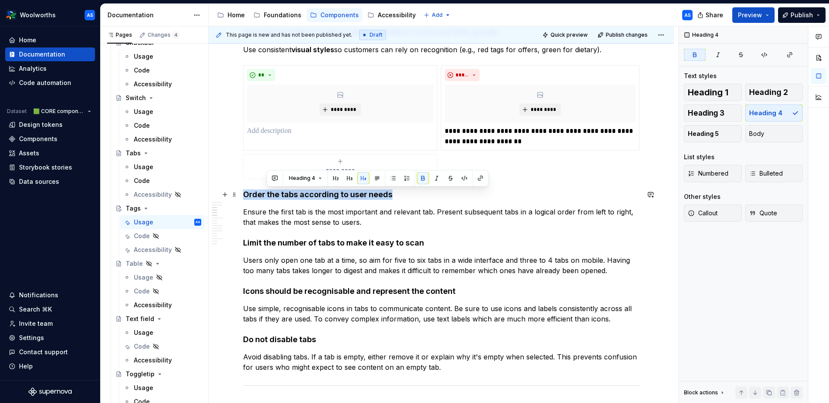
click at [268, 195] on strong "Order the tabs according to user needs" at bounding box center [317, 194] width 149 height 9
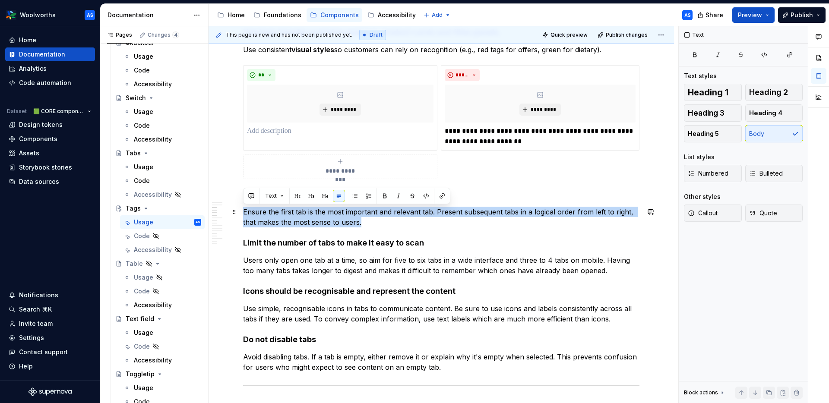
drag, startPoint x: 288, startPoint y: 215, endPoint x: 241, endPoint y: 213, distance: 47.5
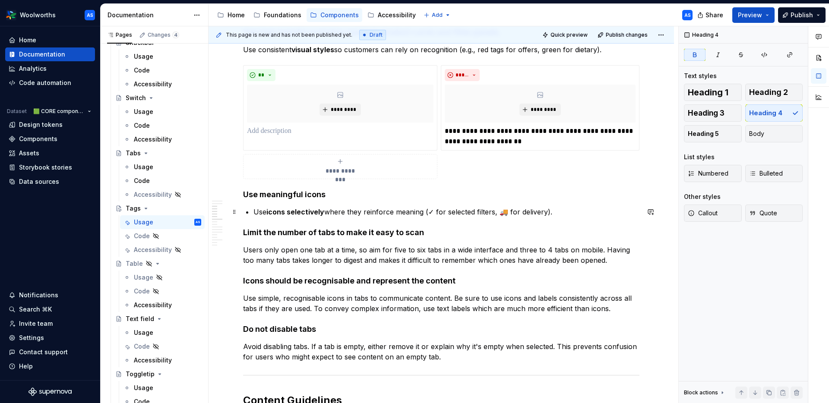
click at [253, 210] on p "Use icons selectively where they reinforce meaning (✓ for selected filters, 🚚 f…" at bounding box center [446, 212] width 386 height 10
click at [554, 211] on p "Use icons selectively where they reinforce meaning (✓ for selected filters, 🚚 f…" at bounding box center [441, 212] width 396 height 10
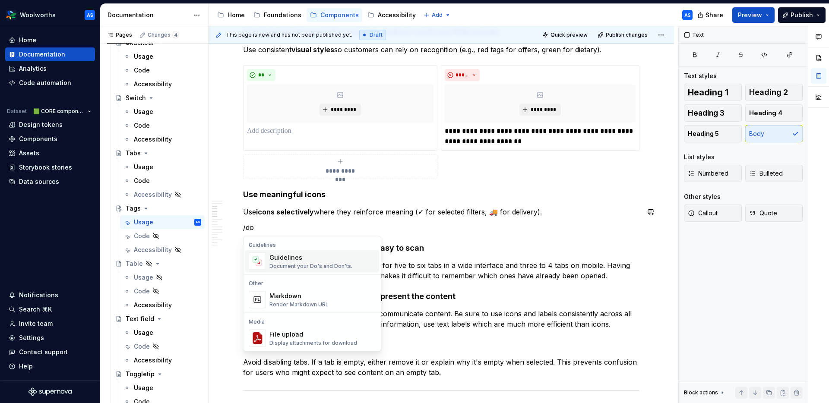
click at [363, 254] on div "Guidelines Document your Do's and Don'ts." at bounding box center [322, 261] width 106 height 17
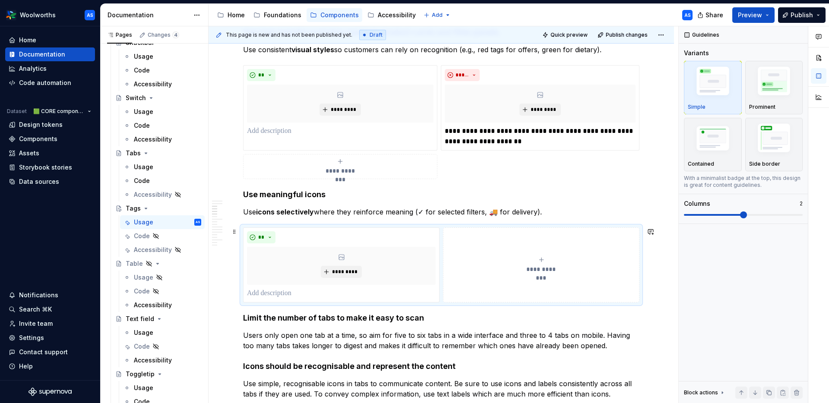
click at [568, 247] on button "**********" at bounding box center [541, 265] width 196 height 75
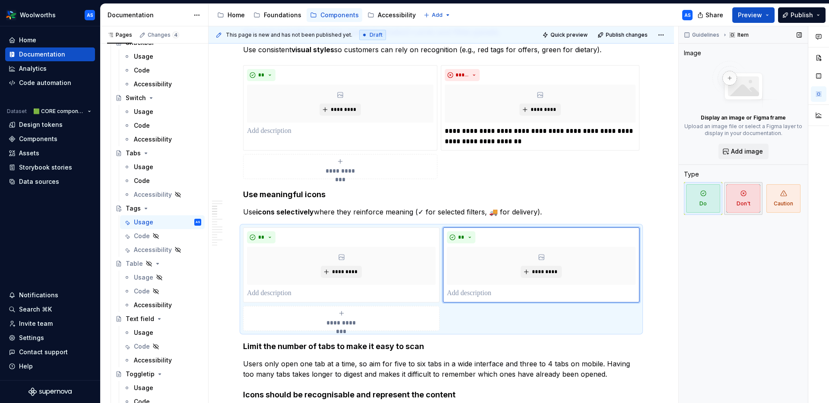
click at [659, 203] on span "Don't" at bounding box center [743, 198] width 34 height 29
click at [478, 293] on p at bounding box center [541, 293] width 189 height 10
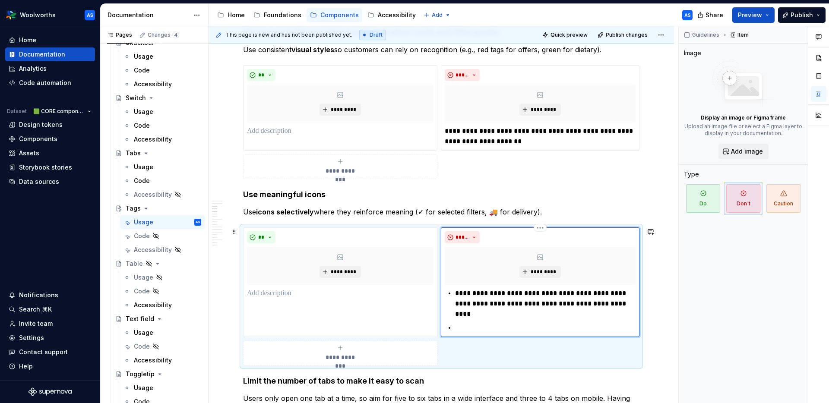
click at [459, 292] on div "**********" at bounding box center [540, 310] width 191 height 45
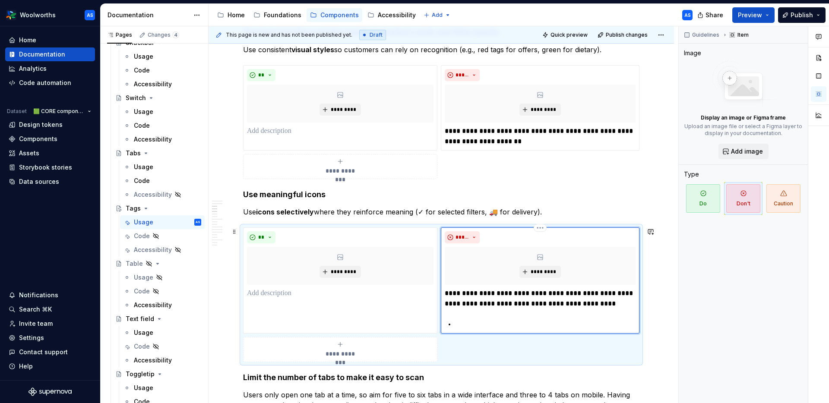
click at [472, 322] on p at bounding box center [545, 325] width 181 height 10
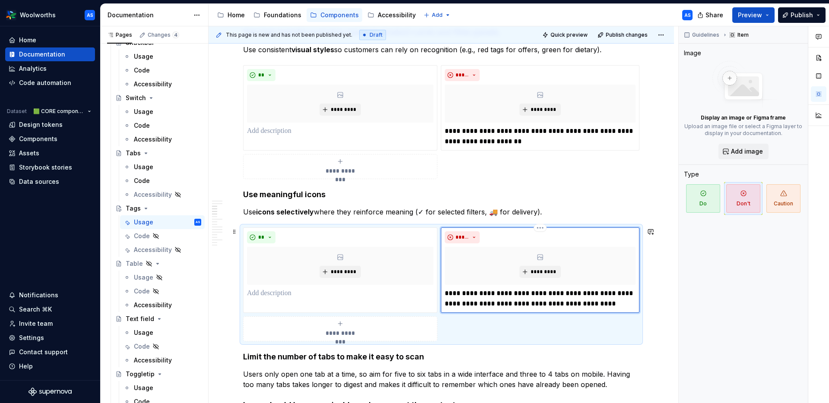
click at [599, 294] on p "**********" at bounding box center [540, 298] width 191 height 21
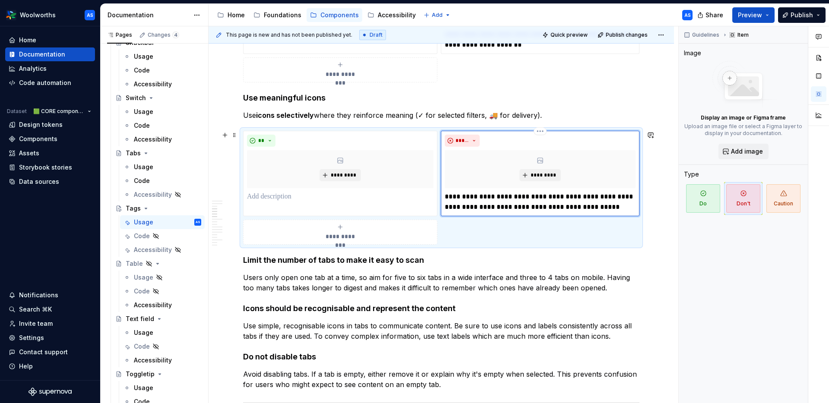
scroll to position [883, 0]
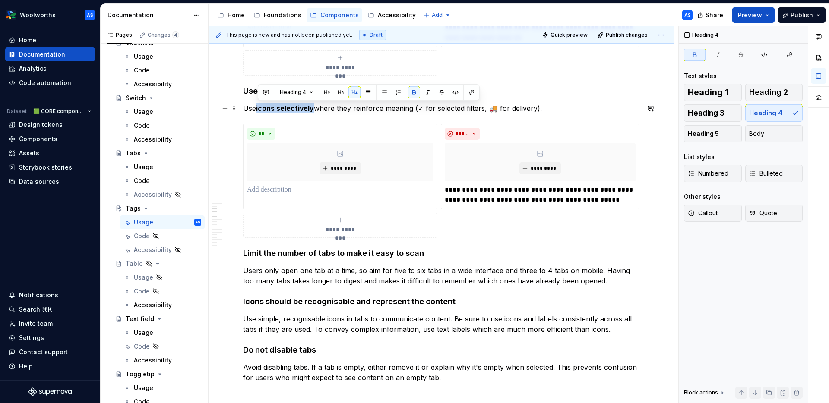
drag, startPoint x: 266, startPoint y: 111, endPoint x: 257, endPoint y: 109, distance: 8.8
click at [257, 109] on p "Use icons selectively where they reinforce meaning (✓ for selected filters, 🚚 f…" at bounding box center [441, 108] width 396 height 10
click at [446, 105] on p "Use icons selectively where they reinforce meaning (✓ for selected filters, 🚚 f…" at bounding box center [441, 108] width 396 height 10
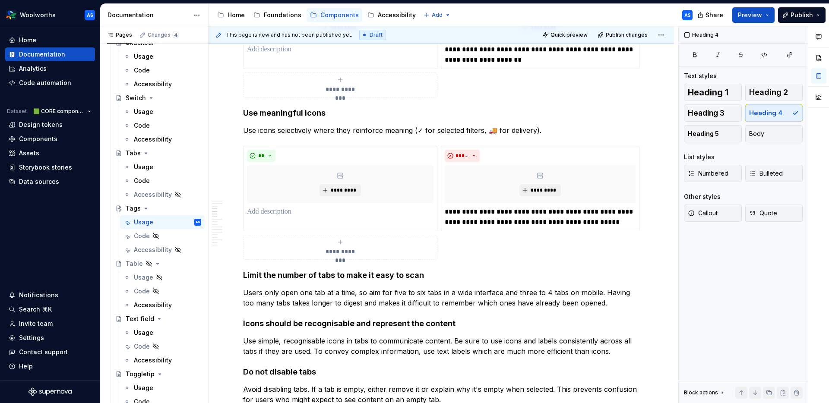
scroll to position [799, 0]
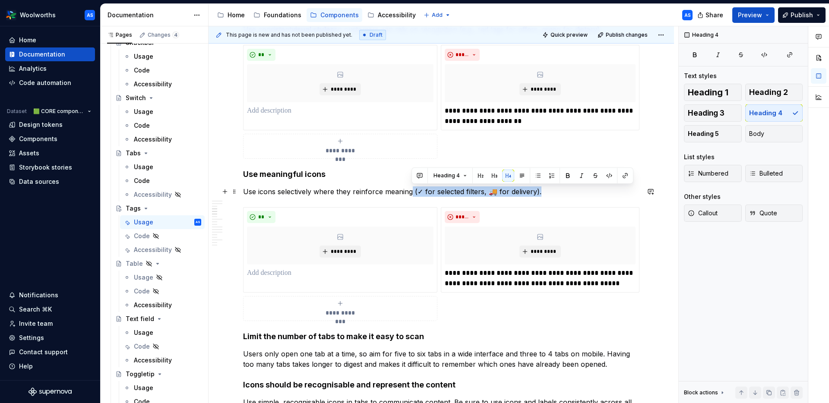
drag, startPoint x: 541, startPoint y: 193, endPoint x: 411, endPoint y: 193, distance: 130.0
click at [411, 193] on p "Use icons selectively where they reinforce meaning (✓ for selected filters, 🚚 f…" at bounding box center [441, 192] width 396 height 10
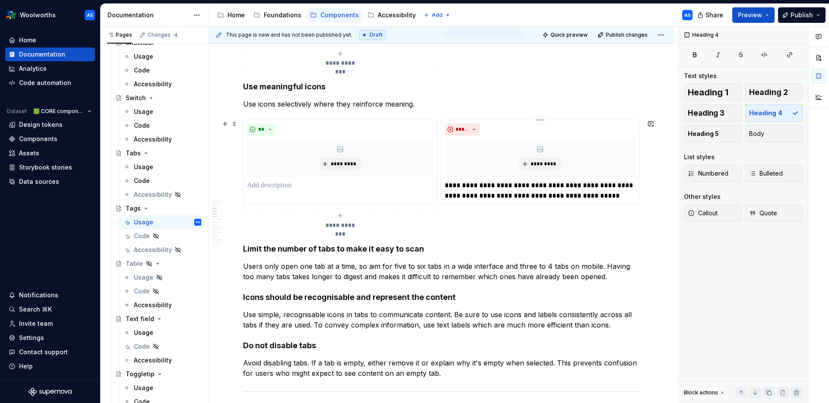
scroll to position [894, 0]
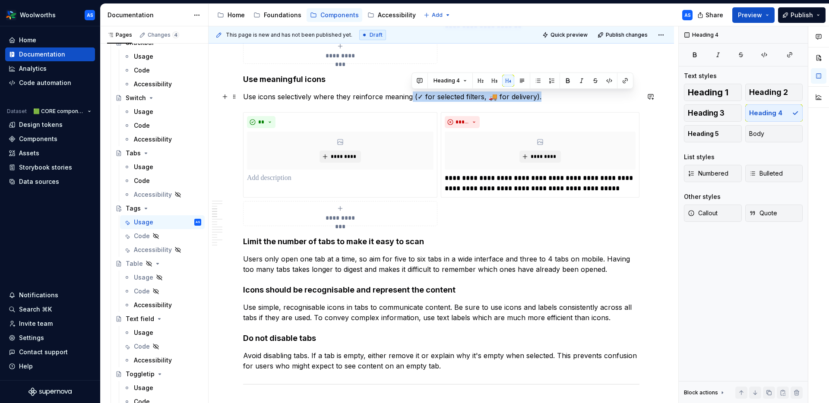
drag, startPoint x: 517, startPoint y: 99, endPoint x: 412, endPoint y: 99, distance: 104.5
click at [412, 99] on p "Use icons selectively where they reinforce meaning (✓ for selected filters, 🚚 f…" at bounding box center [441, 97] width 396 height 10
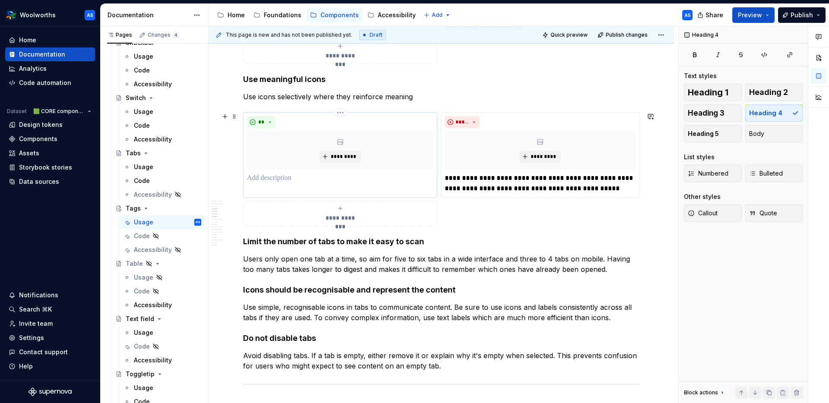
click at [273, 183] on p at bounding box center [340, 178] width 187 height 10
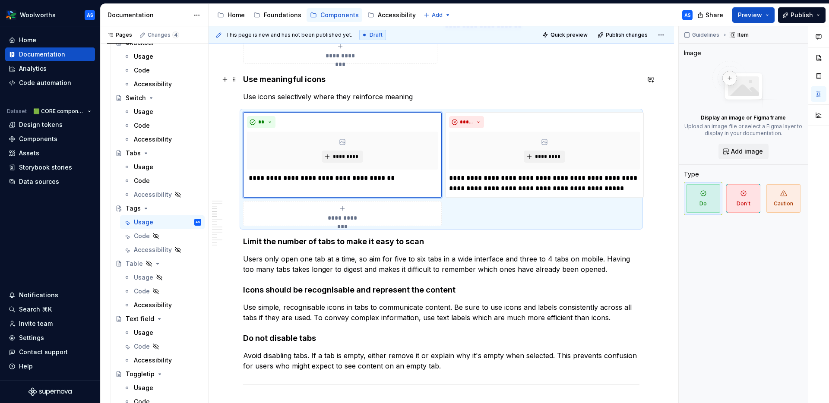
click at [430, 96] on p "Use icons selectively where they reinforce meaning" at bounding box center [441, 97] width 396 height 10
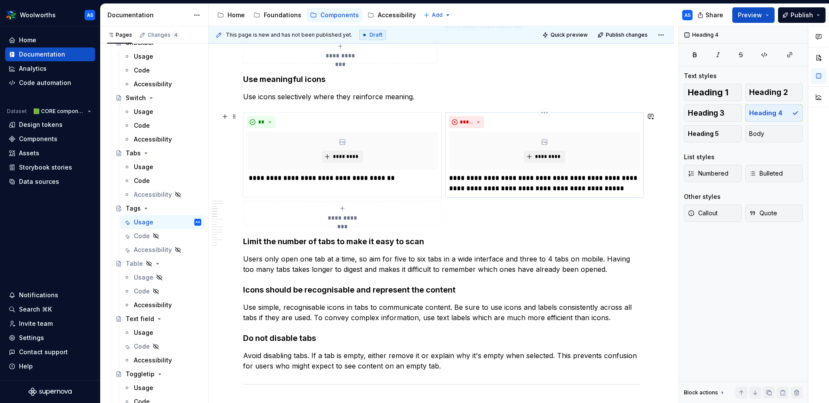
scroll to position [947, 0]
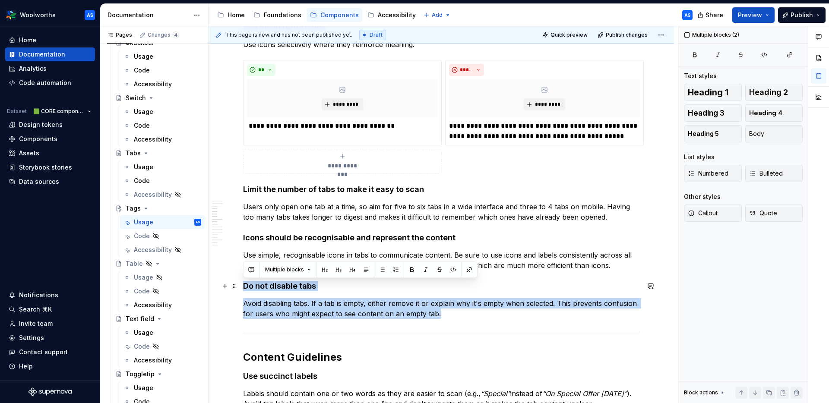
drag, startPoint x: 455, startPoint y: 318, endPoint x: 244, endPoint y: 282, distance: 213.8
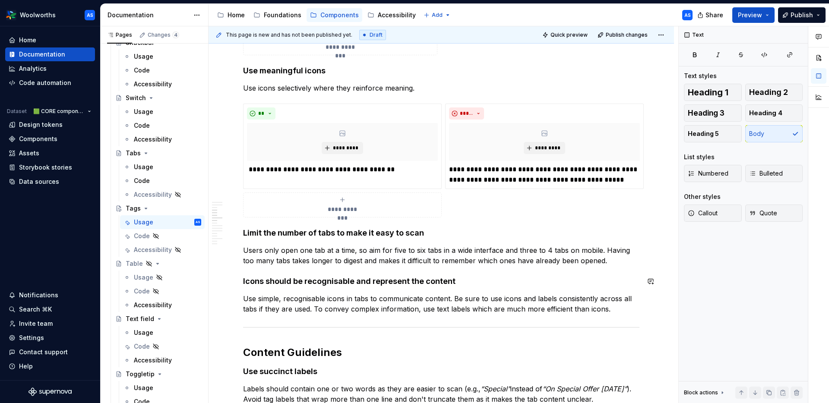
scroll to position [902, 0]
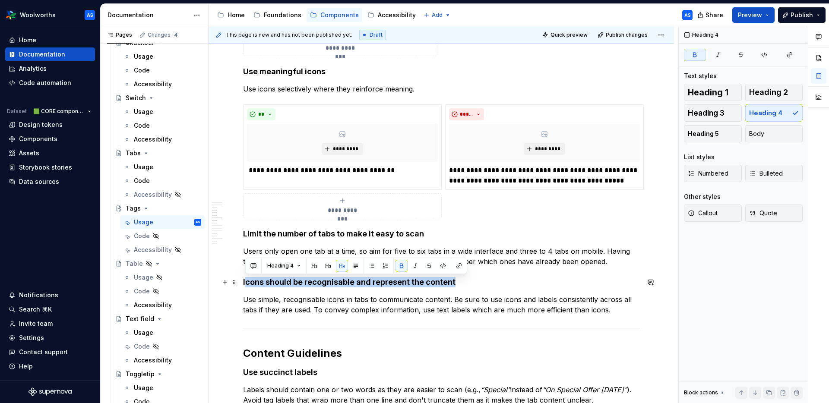
drag, startPoint x: 337, startPoint y: 281, endPoint x: 245, endPoint y: 281, distance: 92.4
click at [245, 281] on h4 "Icons should be recognisable and represent the content" at bounding box center [441, 282] width 396 height 10
click at [245, 281] on strong "Icons should be recognisable and represent the content" at bounding box center [349, 282] width 212 height 9
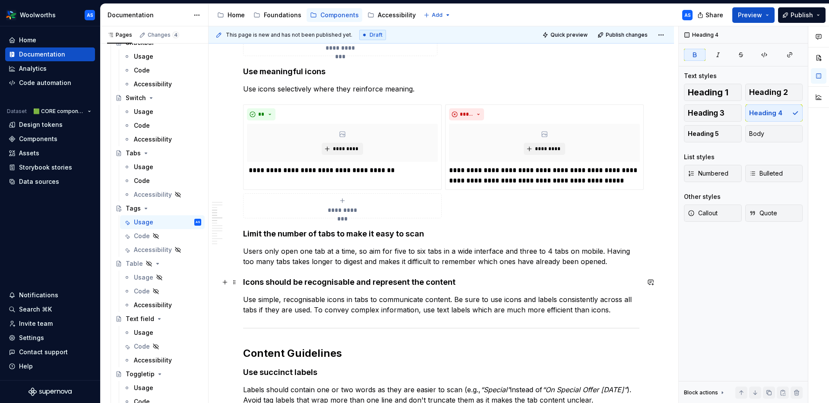
click at [249, 283] on strong "Icons should be recognisable and represent the content" at bounding box center [349, 282] width 212 height 9
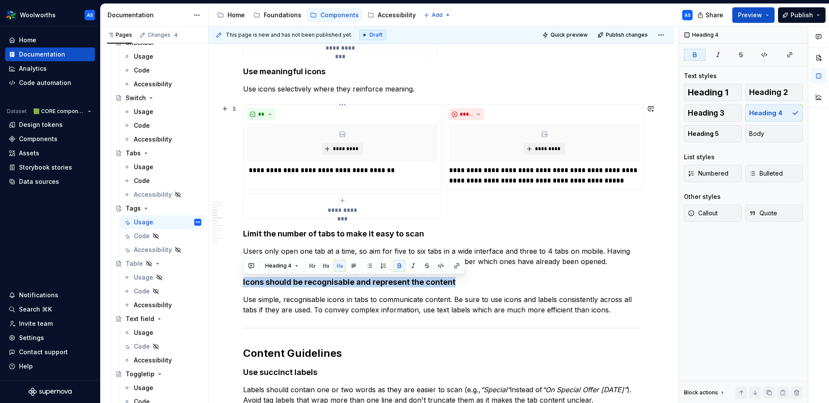
copy strong "Icons should be recognisable and represent the content"
click at [295, 73] on strong "Use meaningful icons" at bounding box center [284, 71] width 82 height 9
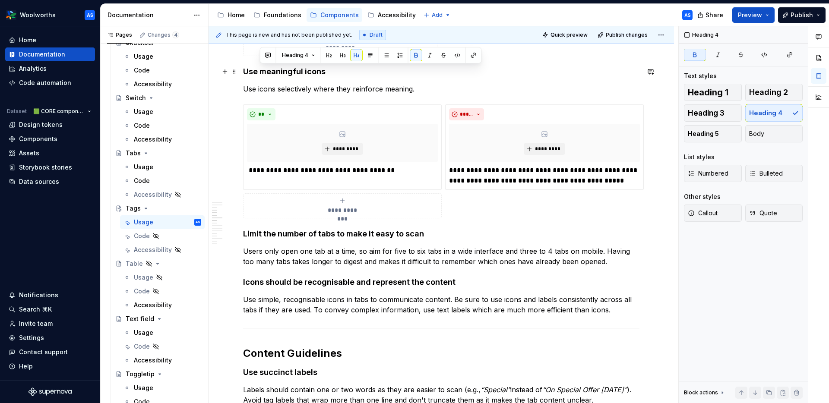
click at [295, 73] on strong "Use meaningful icons" at bounding box center [284, 71] width 82 height 9
click at [438, 301] on p "Use simple, recognisable icons in tabs to communicate content. Be sure to use i…" at bounding box center [441, 305] width 396 height 21
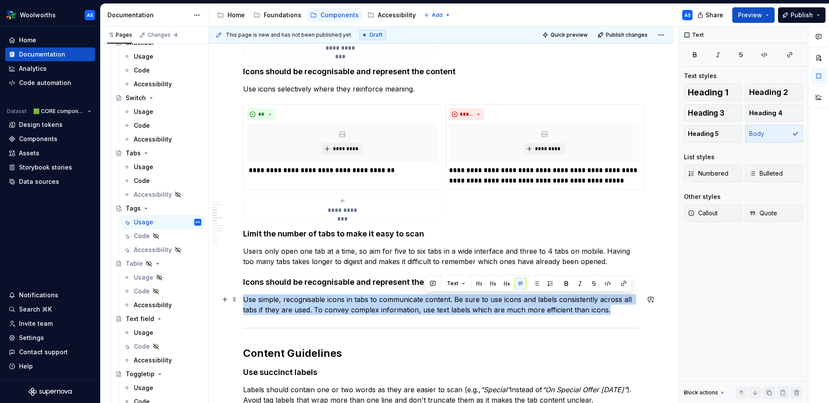
click at [438, 301] on p "Use simple, recognisable icons in tabs to communicate content. Be sure to use i…" at bounding box center [441, 305] width 396 height 21
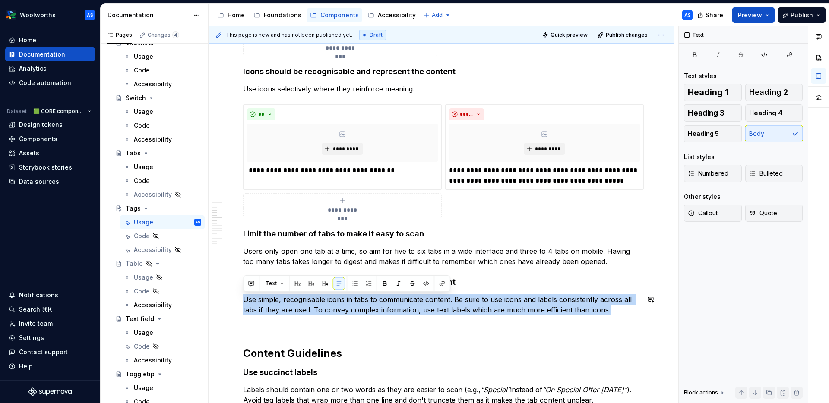
copy p "Use simple, recognisable icons in tabs to communicate content. Be sure to use i…"
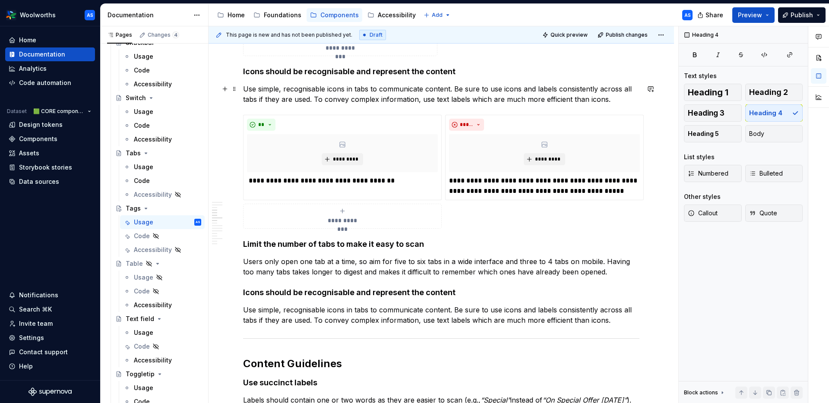
click at [357, 89] on p "Use simple, recognisable icons in tabs to communicate content. Be sure to use i…" at bounding box center [441, 94] width 396 height 21
click at [247, 100] on p "Use simple, recognisable icons in tags to communicate content. Be sure to use i…" at bounding box center [441, 94] width 396 height 21
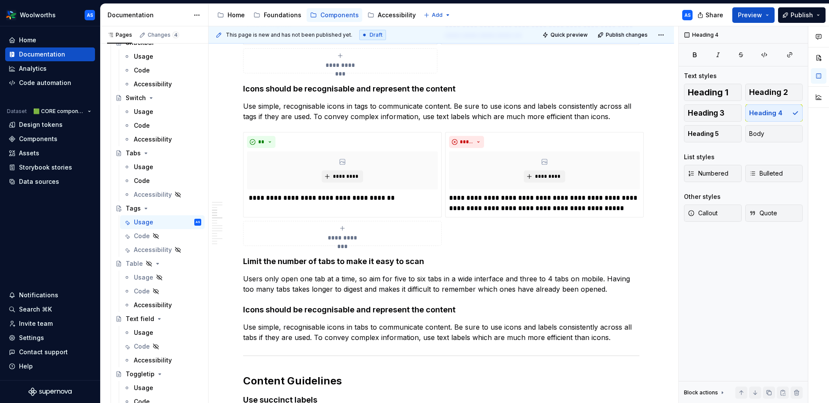
scroll to position [843, 0]
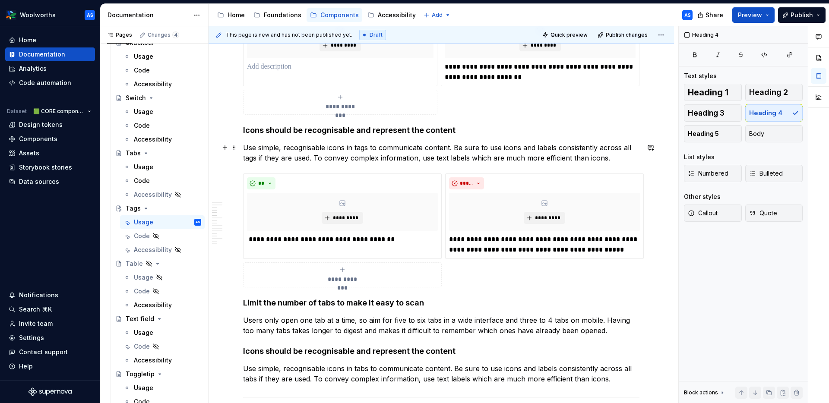
click at [629, 160] on p "Use simple, recognisable icons in tags to communicate content. Be sure to use i…" at bounding box center [441, 153] width 396 height 21
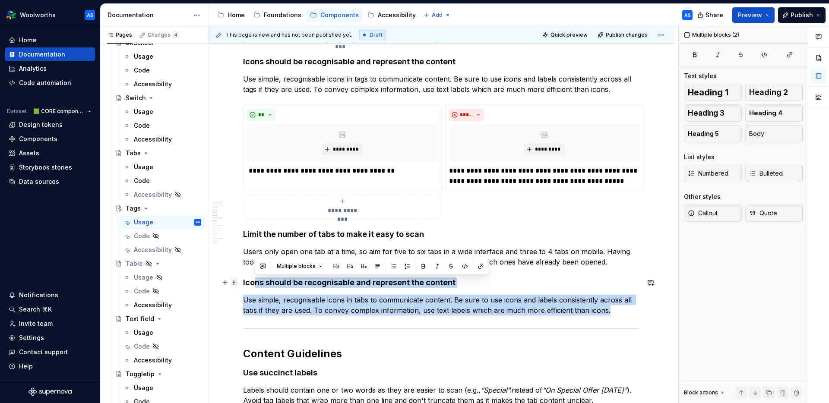
drag, startPoint x: 478, startPoint y: 305, endPoint x: 236, endPoint y: 282, distance: 243.3
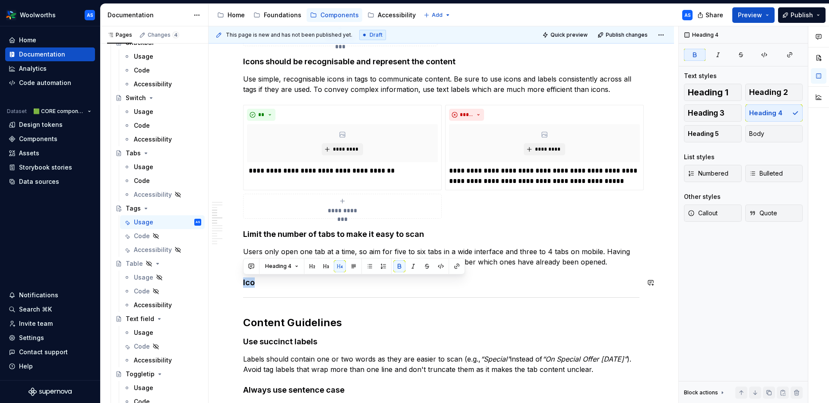
drag, startPoint x: 287, startPoint y: 275, endPoint x: 244, endPoint y: 275, distance: 42.8
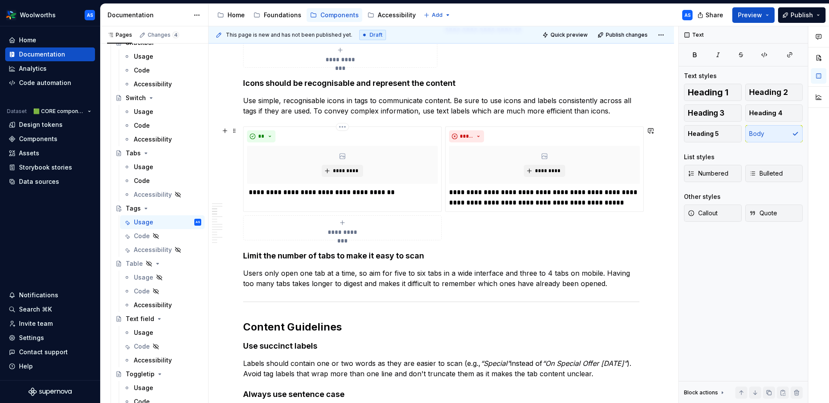
scroll to position [897, 0]
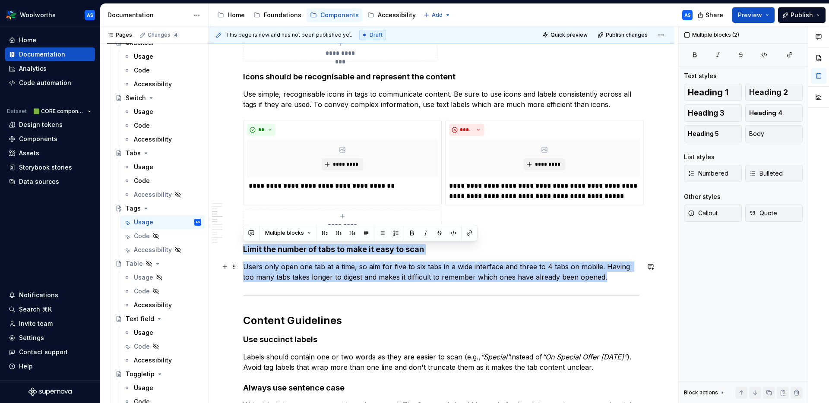
drag, startPoint x: 414, startPoint y: 260, endPoint x: 593, endPoint y: 277, distance: 180.1
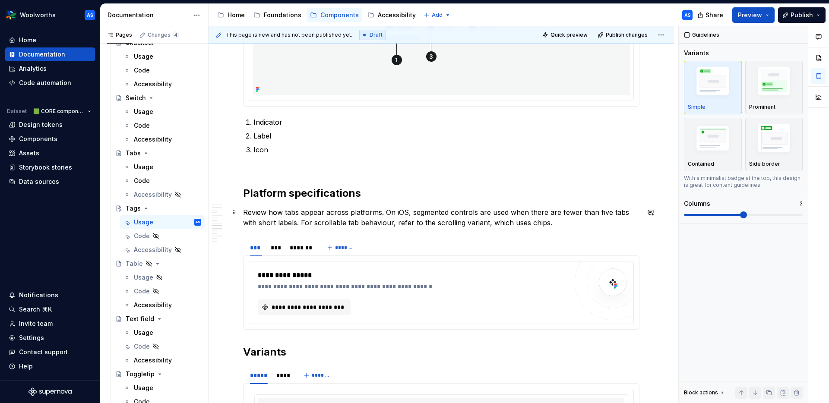
scroll to position [1356, 0]
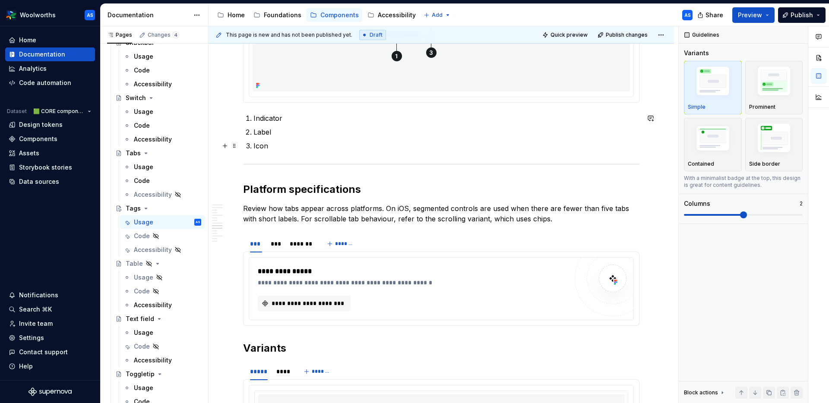
click at [275, 148] on p "Icon" at bounding box center [446, 146] width 386 height 10
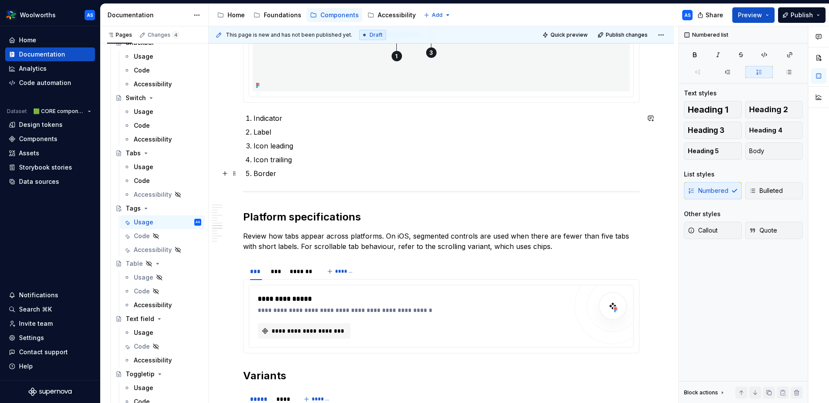
scroll to position [1449, 0]
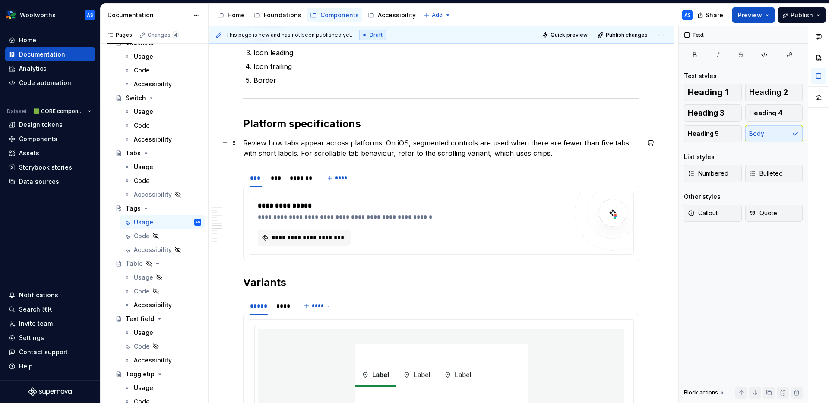
click at [465, 143] on p "Review how tabs appear across platforms. On iOS, segmented controls are used wh…" at bounding box center [441, 148] width 396 height 21
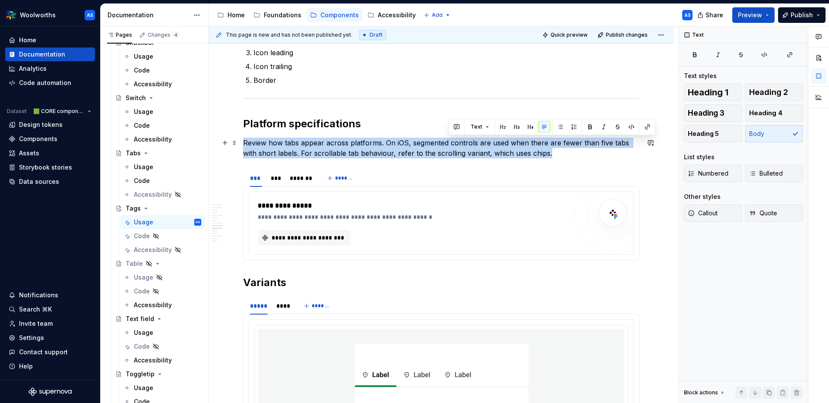
click at [465, 143] on p "Review how tabs appear across platforms. On iOS, segmented controls are used wh…" at bounding box center [441, 148] width 396 height 21
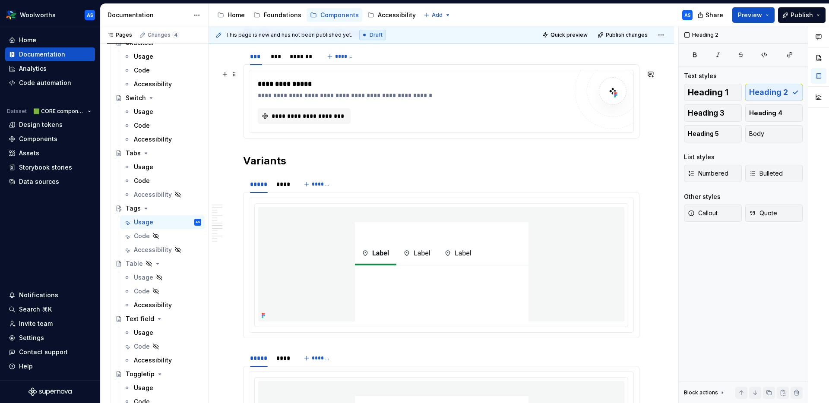
scroll to position [1638, 0]
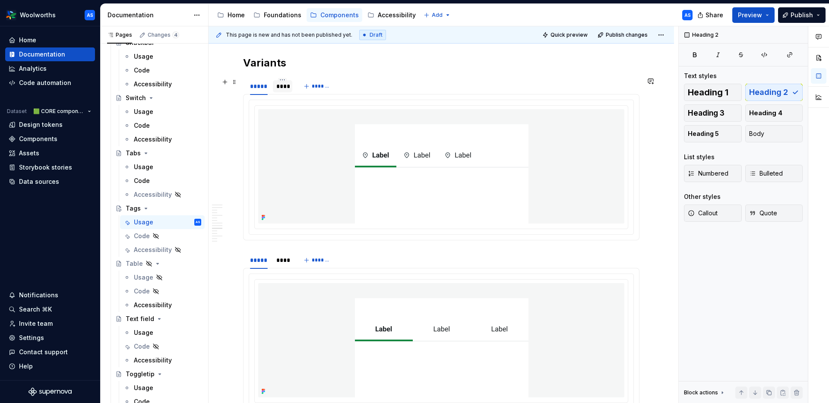
click at [279, 85] on div "****" at bounding box center [282, 86] width 13 height 9
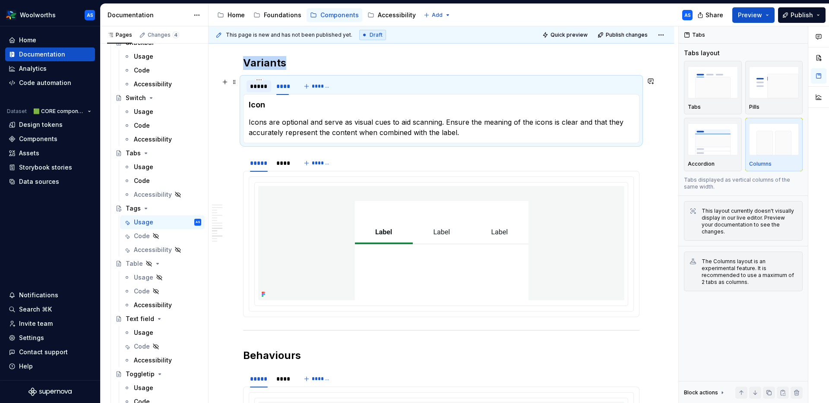
click at [259, 92] on div "*****" at bounding box center [259, 86] width 25 height 12
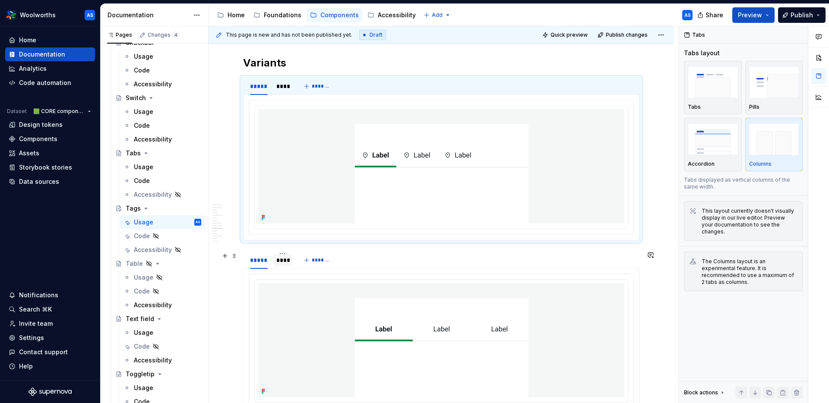
click at [286, 261] on div "****" at bounding box center [282, 260] width 13 height 9
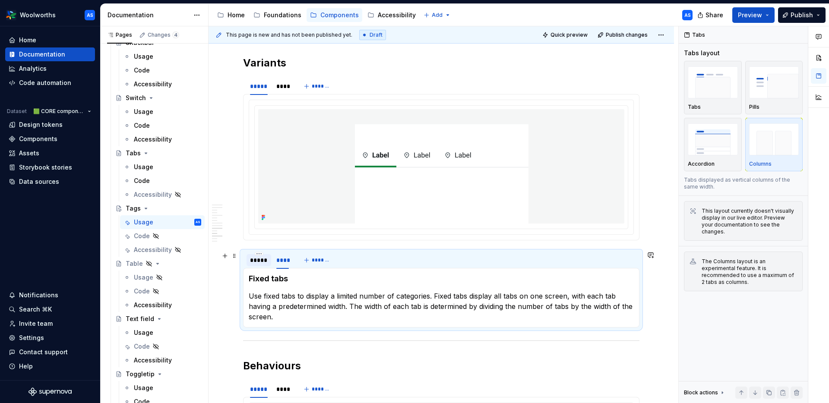
click at [257, 262] on div "*****" at bounding box center [259, 260] width 18 height 9
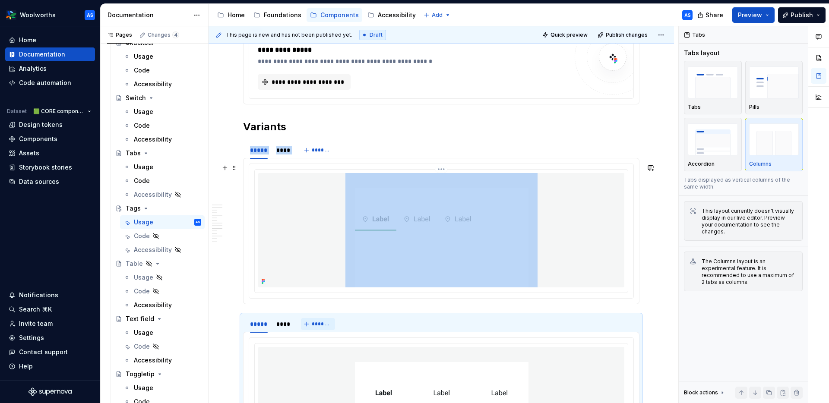
scroll to position [1566, 0]
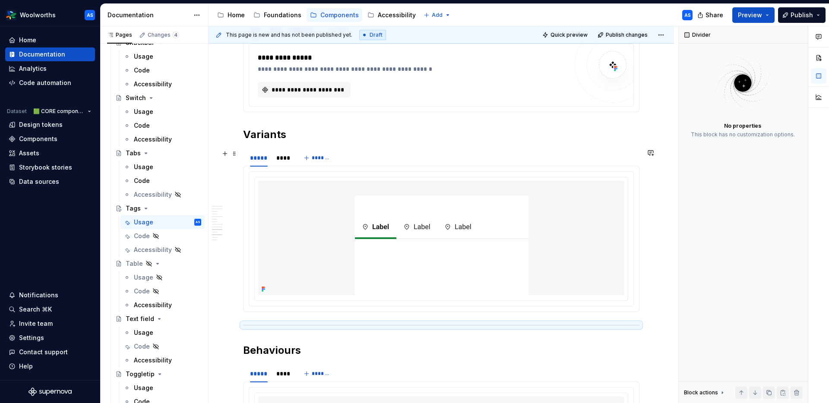
click at [381, 155] on div "***** **** *******" at bounding box center [441, 157] width 396 height 17
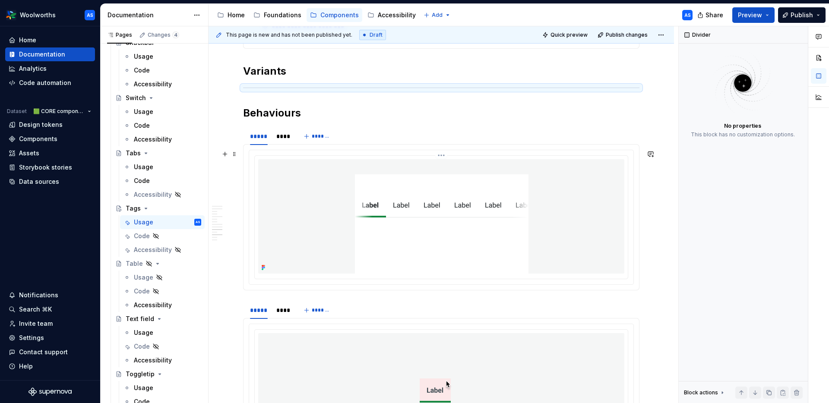
scroll to position [1619, 0]
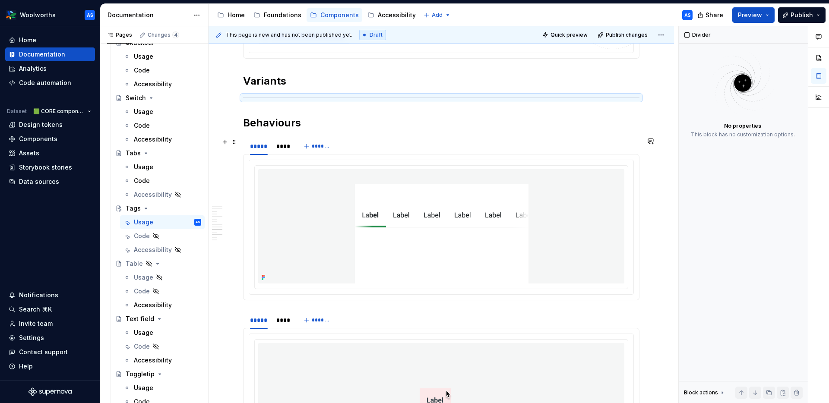
click at [390, 152] on div "***** **** *******" at bounding box center [441, 146] width 396 height 17
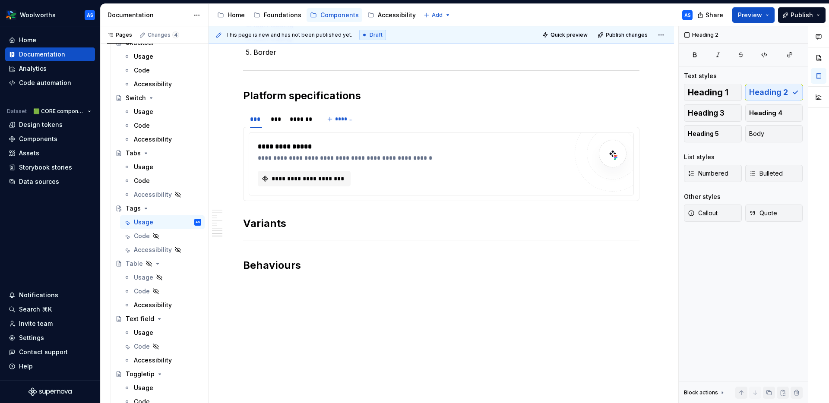
scroll to position [1477, 0]
click at [305, 219] on h2 "Variants" at bounding box center [441, 224] width 396 height 14
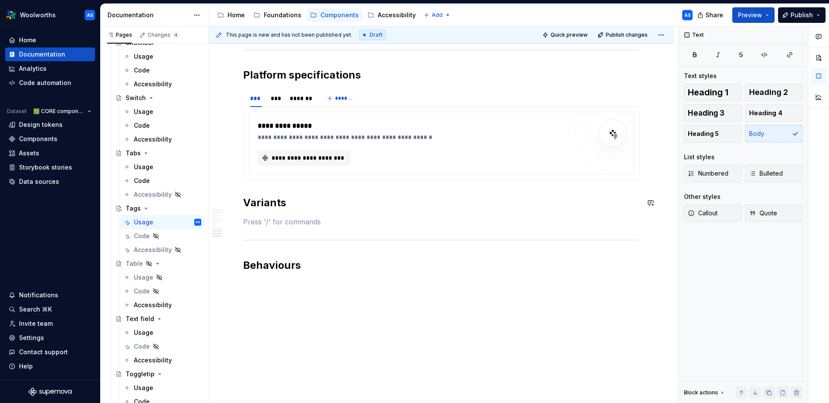
scroll to position [1413, 0]
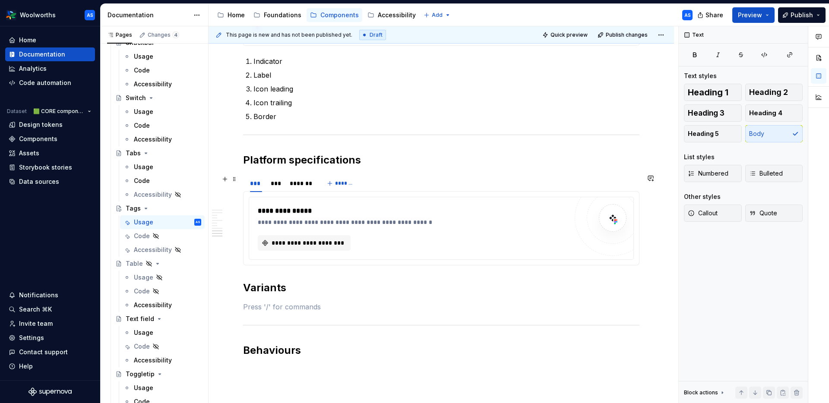
click at [404, 186] on div "*** *** ******* *******" at bounding box center [441, 183] width 396 height 17
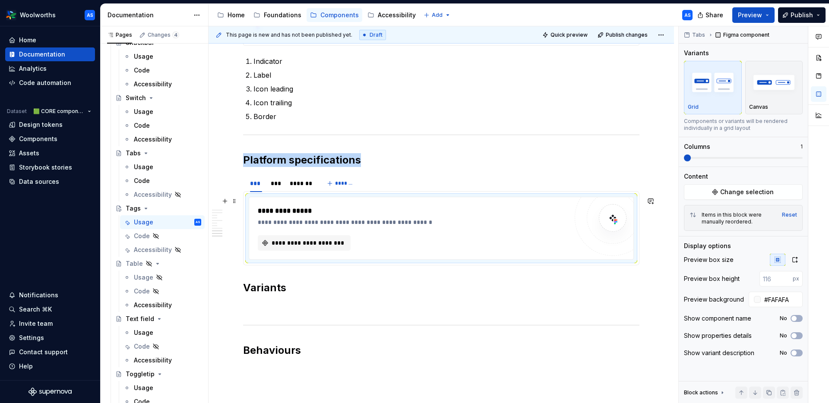
click at [323, 208] on div "**********" at bounding box center [415, 211] width 314 height 10
click at [301, 290] on h2 "Variants" at bounding box center [441, 288] width 396 height 14
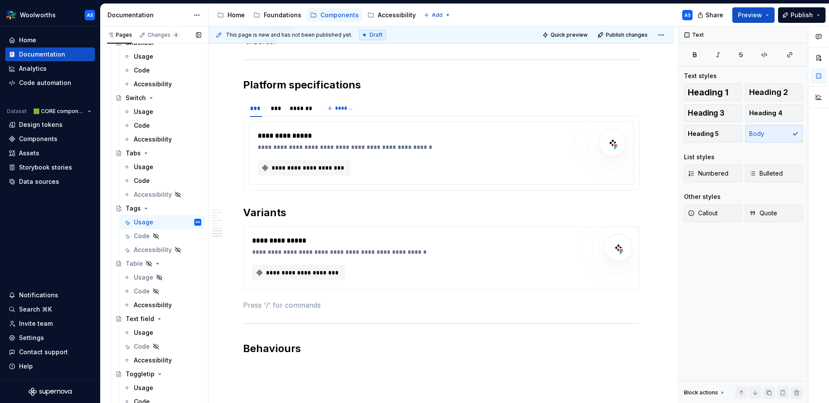
scroll to position [1489, 0]
click at [296, 270] on span "**********" at bounding box center [302, 272] width 75 height 9
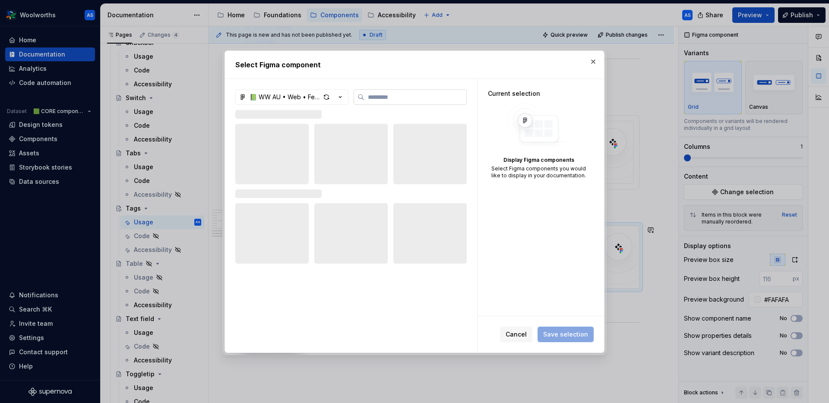
type textarea "*"
click at [333, 98] on div "button" at bounding box center [332, 97] width 24 height 12
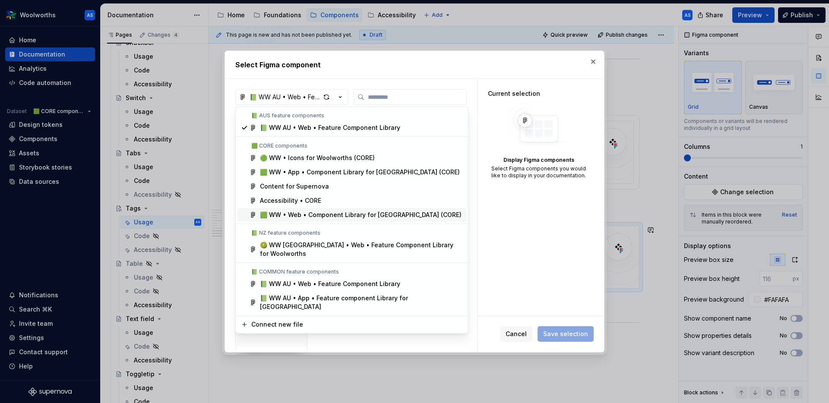
click at [297, 215] on div "🟩 WW • Web • Component Library for [GEOGRAPHIC_DATA] (CORE)" at bounding box center [361, 215] width 202 height 9
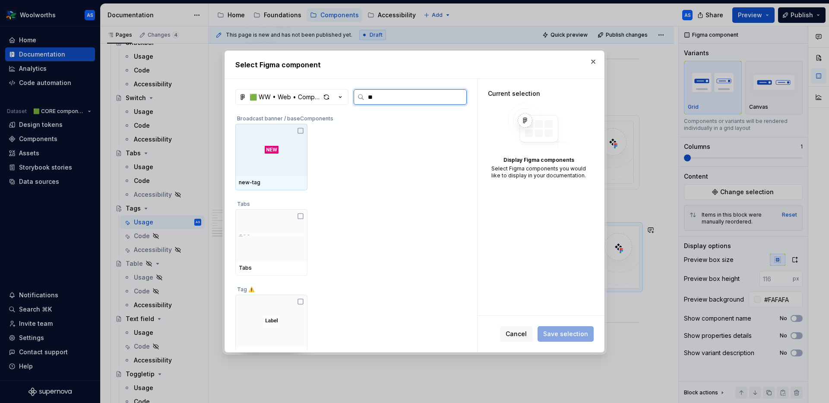
type input "***"
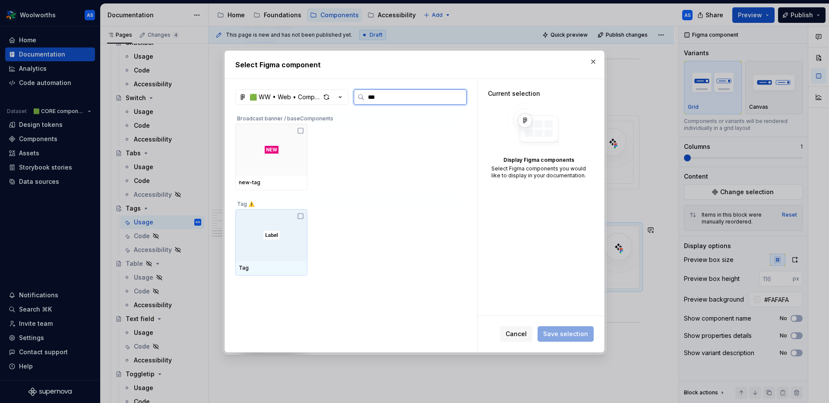
click at [294, 237] on div at bounding box center [271, 235] width 72 height 52
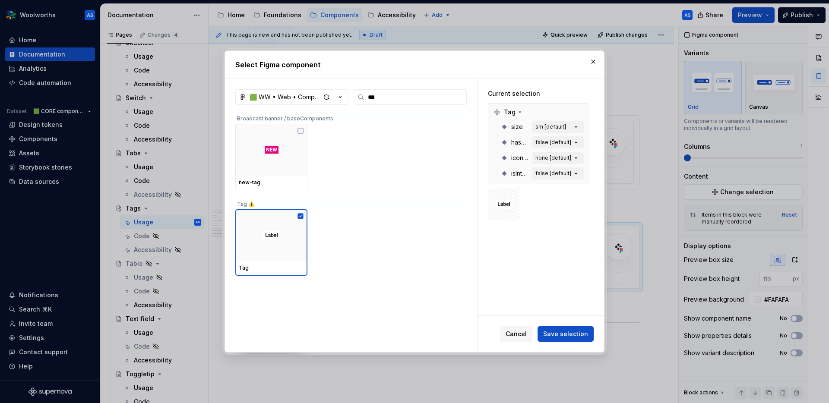
click at [582, 333] on span "Save selection" at bounding box center [565, 334] width 45 height 9
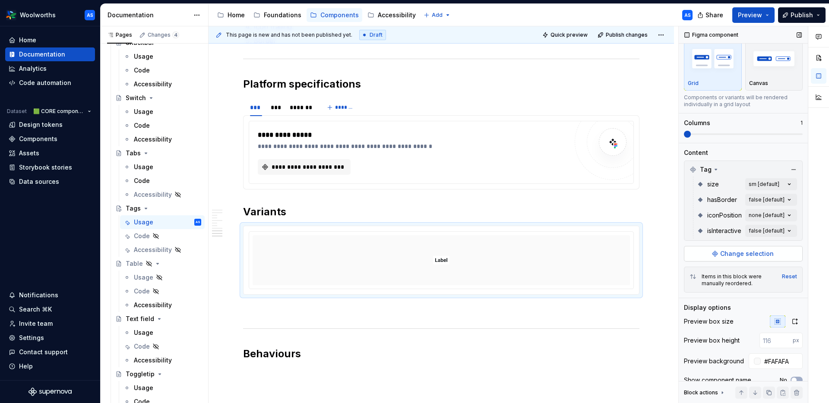
scroll to position [69, 0]
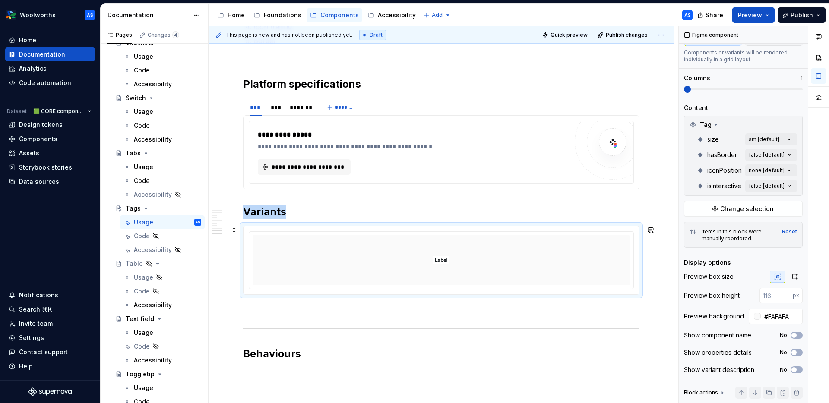
click at [470, 261] on div at bounding box center [441, 260] width 377 height 50
click at [659, 185] on div "Comments Open comments No comments yet Select ‘Comment’ from the block context …" at bounding box center [754, 214] width 150 height 377
drag, startPoint x: 710, startPoint y: 226, endPoint x: 706, endPoint y: 232, distance: 7.8
click at [659, 226] on div "false Default" at bounding box center [738, 227] width 105 height 9
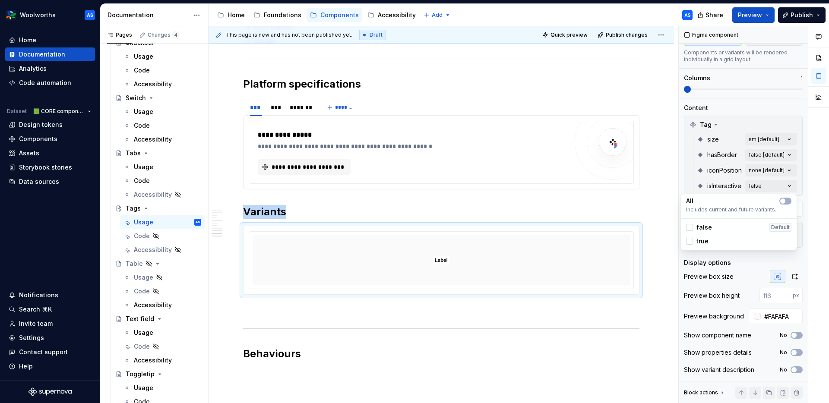
click at [659, 243] on span "true" at bounding box center [703, 241] width 12 height 9
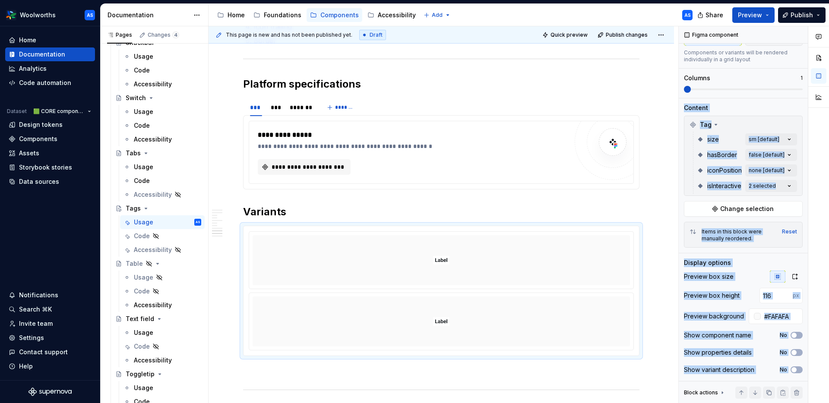
click at [659, 88] on div "Comments Open comments No comments yet Select ‘Comment’ from the block context …" at bounding box center [754, 214] width 150 height 377
click at [659, 89] on span at bounding box center [743, 90] width 119 height 2
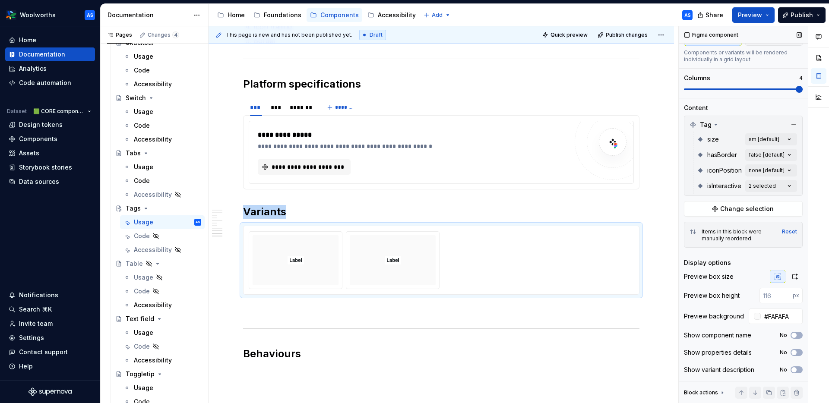
click at [659, 89] on span at bounding box center [799, 89] width 7 height 7
click at [659, 185] on div "Comments Open comments No comments yet Select ‘Comment’ from the block context …" at bounding box center [754, 214] width 150 height 377
click at [659, 169] on div "Comments Open comments No comments yet Select ‘Comment’ from the block context …" at bounding box center [754, 214] width 150 height 377
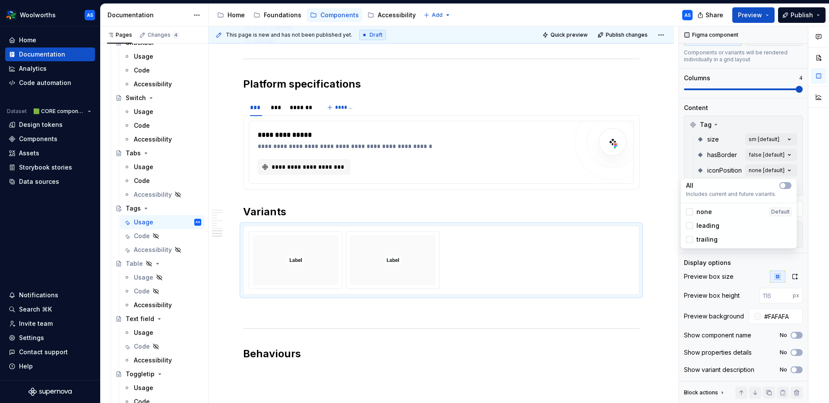
click at [659, 169] on div "Comments Open comments No comments yet Select ‘Comment’ from the block context …" at bounding box center [754, 214] width 150 height 377
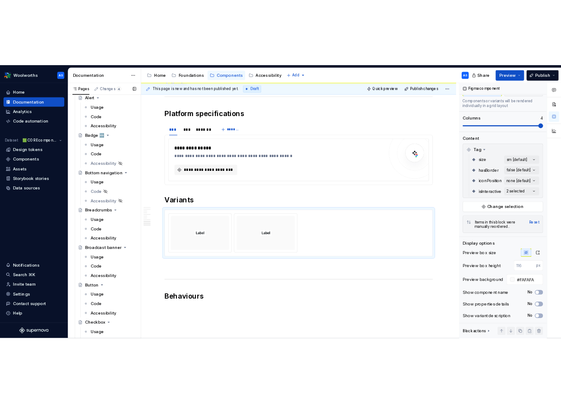
scroll to position [141, 0]
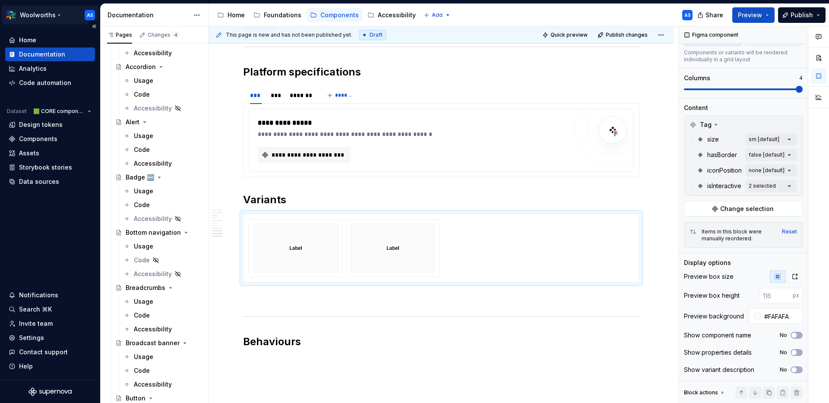
click at [43, 9] on html "Woolworths AS Home Documentation Analytics Code automation Dataset 🟩 CORE compo…" at bounding box center [414, 201] width 829 height 403
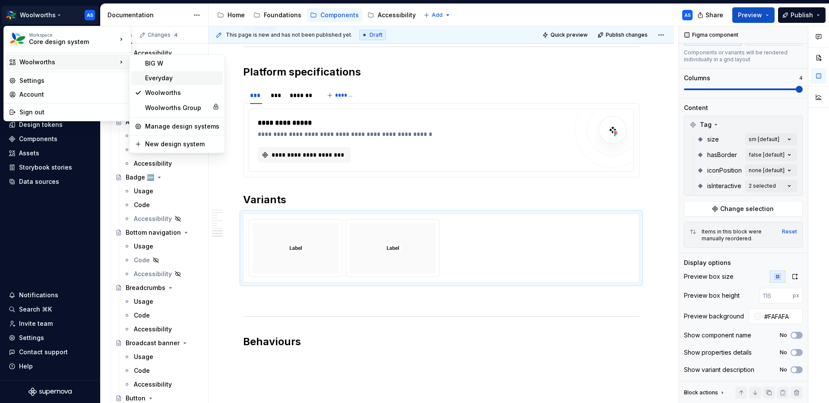
click at [172, 79] on div "Everyday" at bounding box center [182, 78] width 74 height 9
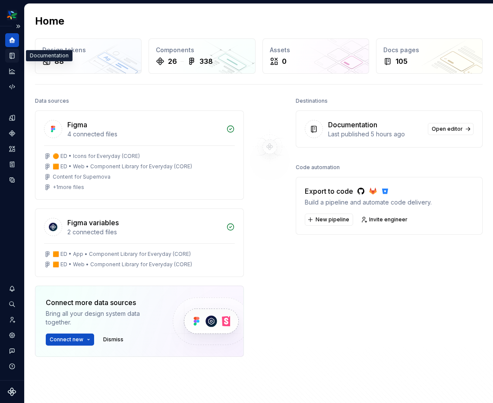
click at [12, 54] on icon "Documentation" at bounding box center [12, 56] width 3 height 5
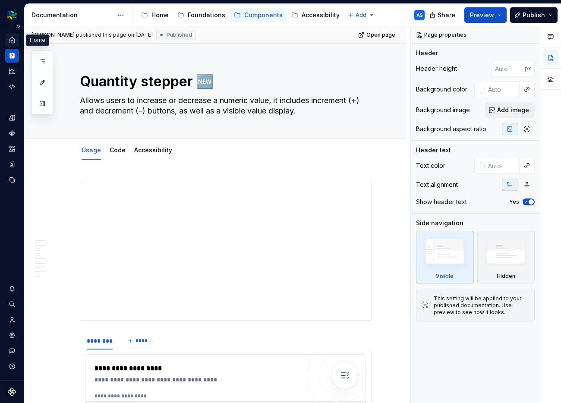
click at [13, 37] on icon "Home" at bounding box center [12, 40] width 8 height 8
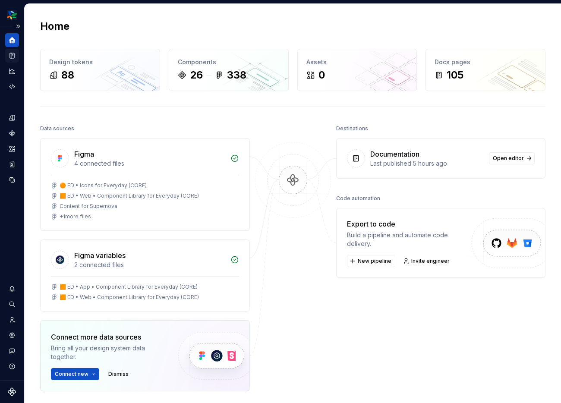
click at [11, 55] on icon "Documentation" at bounding box center [12, 56] width 4 height 6
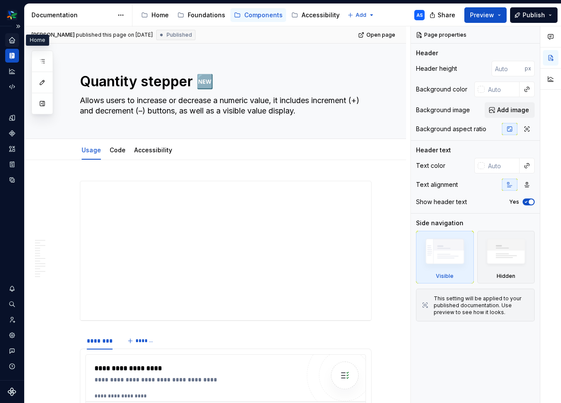
click at [12, 38] on icon "Home" at bounding box center [12, 40] width 6 height 6
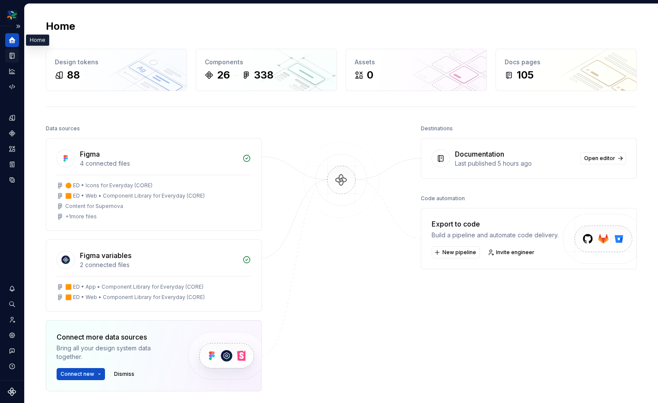
click at [10, 41] on icon "Home" at bounding box center [12, 40] width 6 height 6
click at [12, 58] on icon "Documentation" at bounding box center [12, 56] width 4 height 6
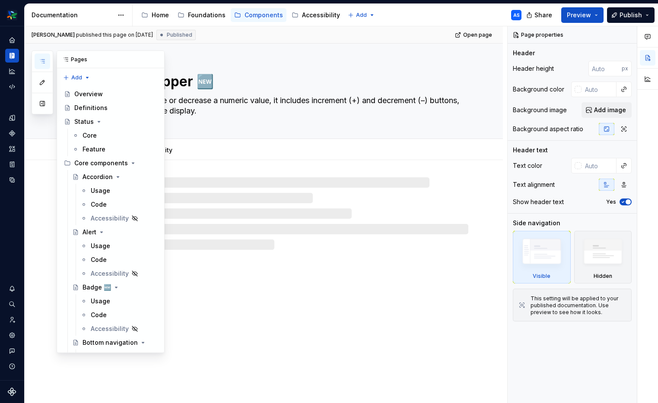
click at [44, 60] on icon "button" at bounding box center [42, 61] width 7 height 7
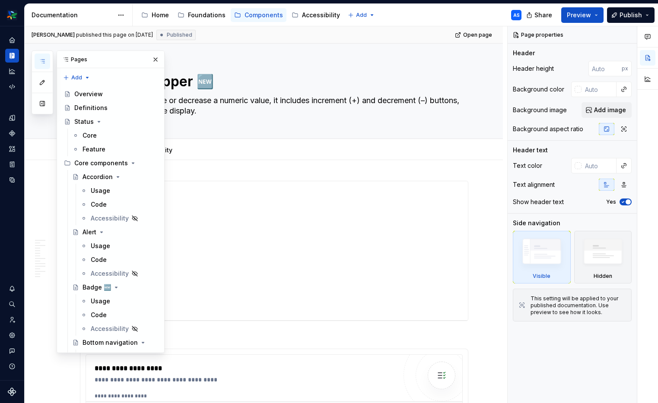
click at [74, 56] on div "Pages" at bounding box center [110, 59] width 107 height 17
click at [209, 16] on div "Foundations" at bounding box center [207, 15] width 38 height 9
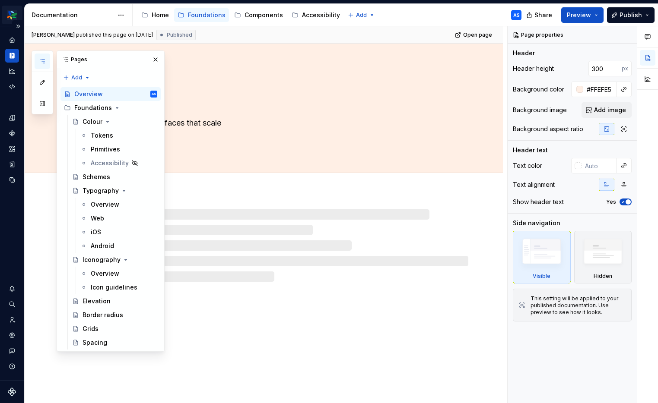
click at [13, 14] on html "Everyday AS Dataset 🟧 CORE components Documentation Accessibility guide for tre…" at bounding box center [329, 201] width 658 height 403
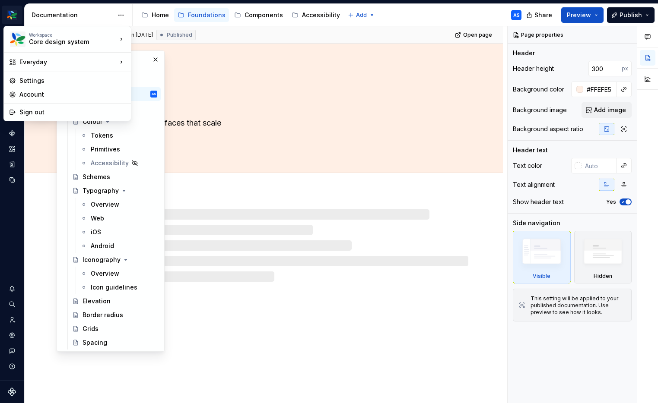
click at [13, 14] on html "Everyday AS Dataset 🟧 CORE components Documentation Accessibility guide for tre…" at bounding box center [329, 201] width 658 height 403
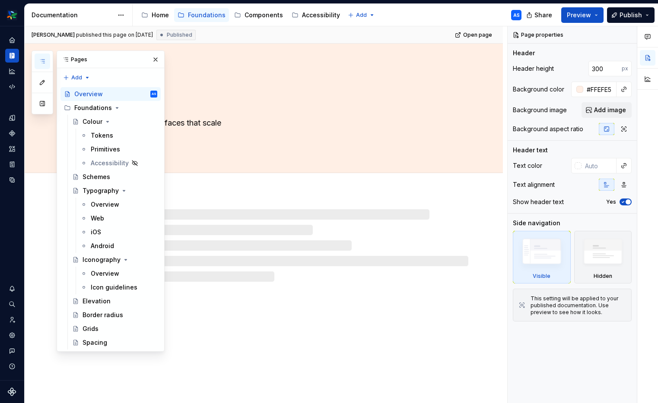
click at [157, 57] on button "button" at bounding box center [155, 60] width 12 height 12
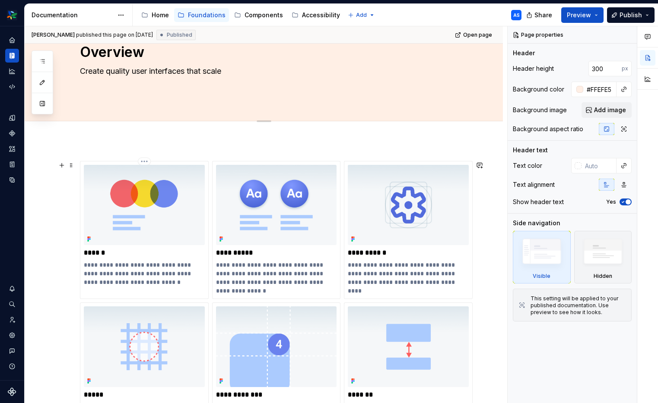
scroll to position [63, 0]
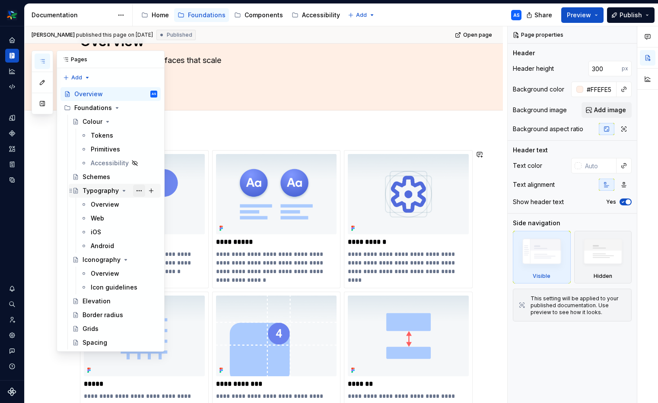
click at [136, 191] on button "Page tree" at bounding box center [139, 191] width 12 height 12
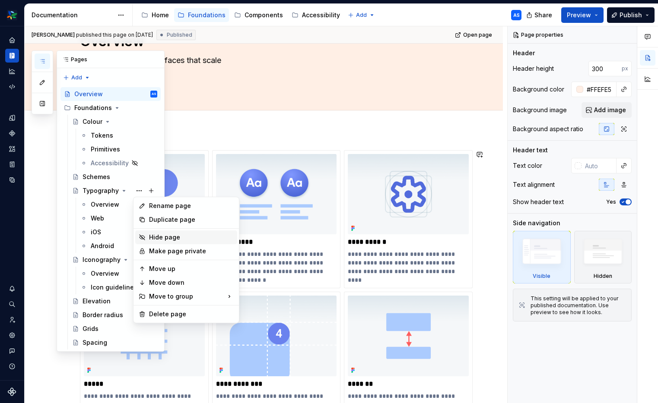
click at [155, 239] on div "Hide page" at bounding box center [191, 237] width 85 height 9
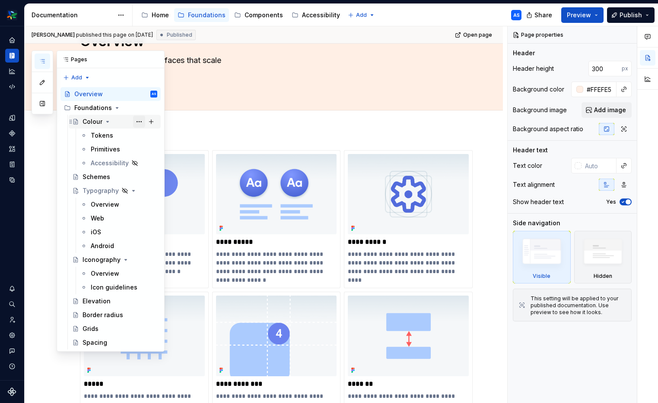
click at [136, 119] on button "Page tree" at bounding box center [139, 122] width 12 height 12
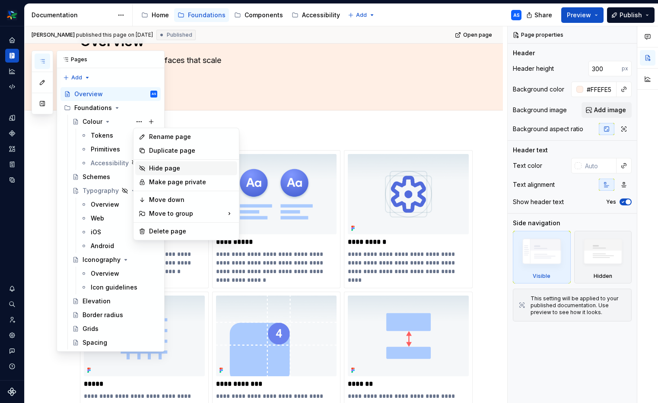
click at [169, 169] on div "Hide page" at bounding box center [191, 168] width 85 height 9
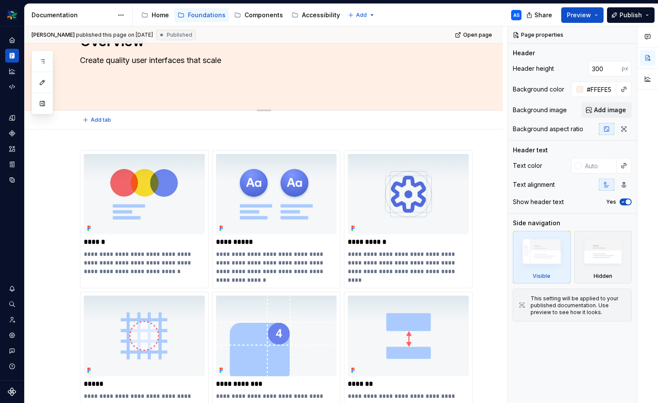
scroll to position [0, 0]
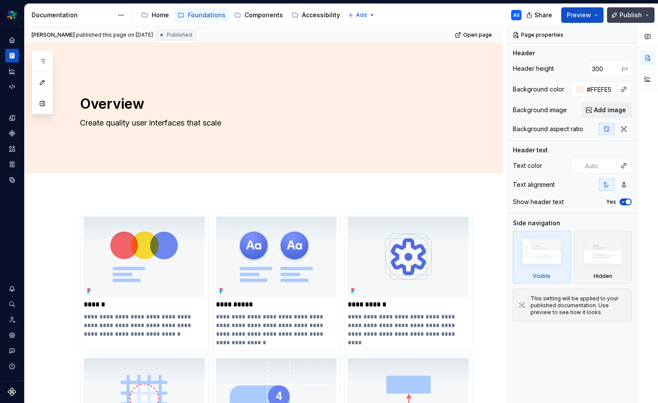
click at [631, 14] on span "Publish" at bounding box center [630, 15] width 22 height 9
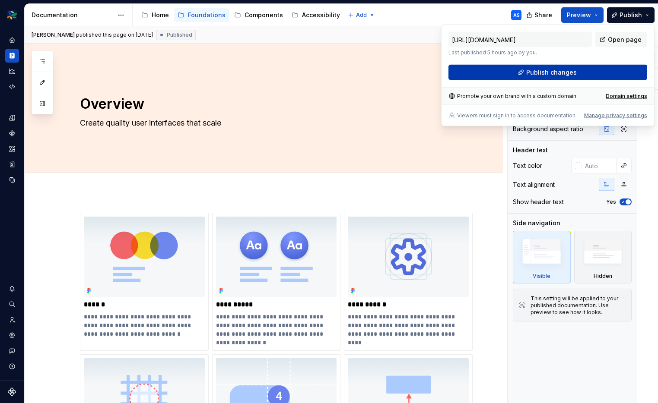
click at [588, 73] on button "Publish changes" at bounding box center [547, 73] width 199 height 16
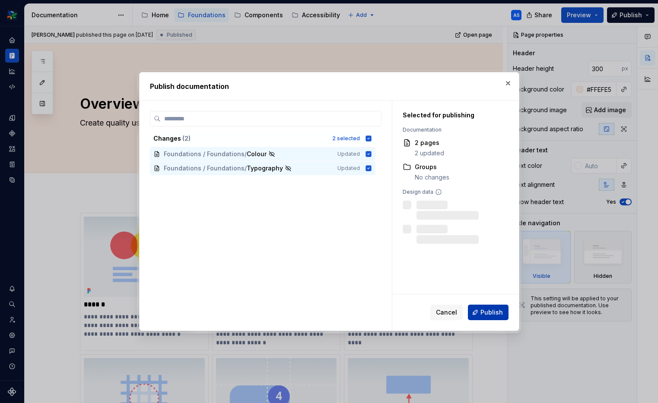
click at [490, 317] on span "Publish" at bounding box center [491, 312] width 22 height 9
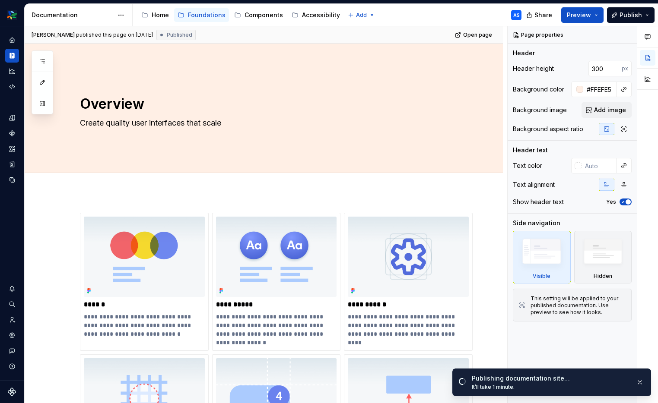
type textarea "*"
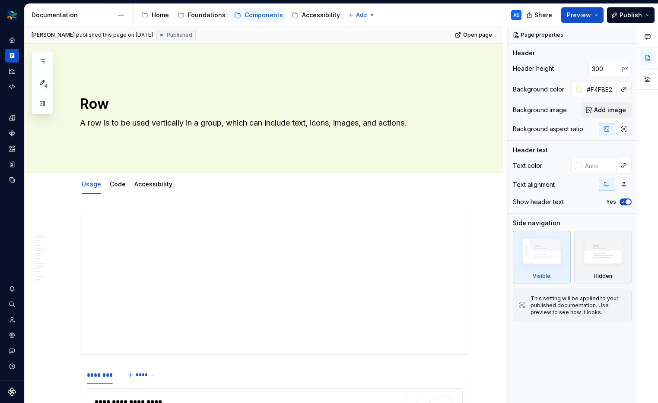
type textarea "*"
